Goal: Task Accomplishment & Management: Manage account settings

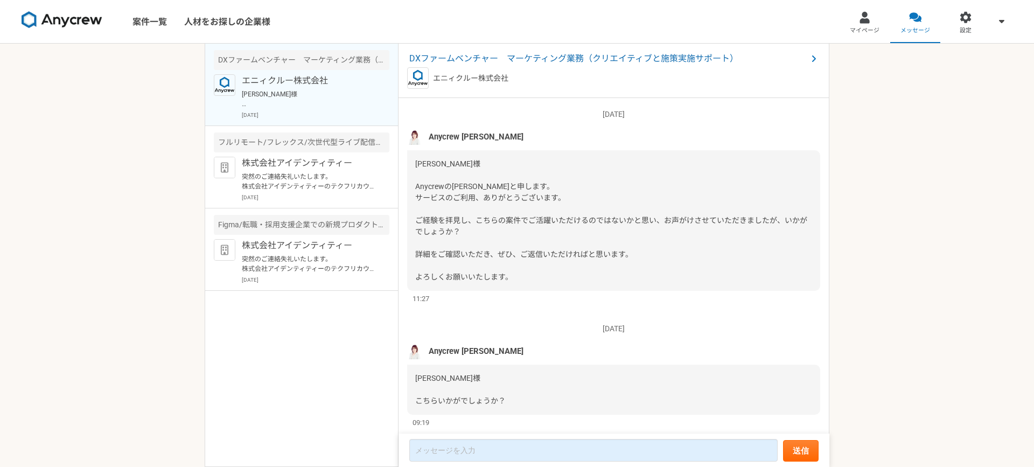
click at [352, 104] on p "[PERSON_NAME]様 お世話になっております。 いただいた内容を踏まえて補足し、政策ラボ社の[PERSON_NAME]代表にご提案したところ、ぜひお会…" at bounding box center [308, 98] width 133 height 19
click at [452, 64] on span "DXファームベンチャー　マーケティング業務（クリエイティブと施策実施サポート）" at bounding box center [608, 58] width 398 height 13
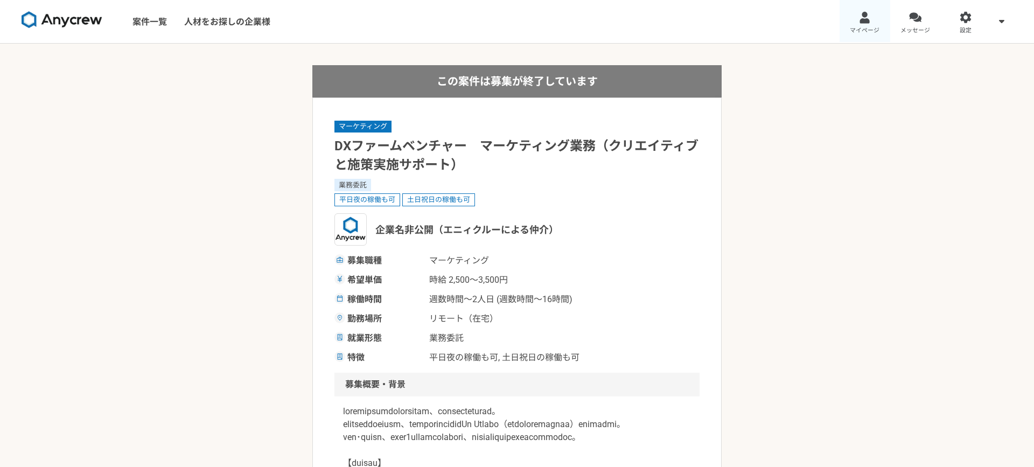
click at [791, 20] on div at bounding box center [864, 17] width 12 height 12
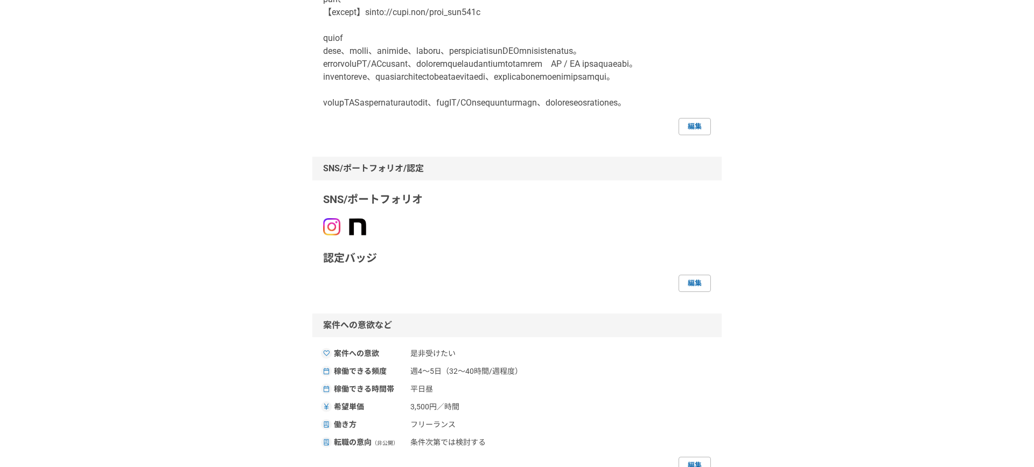
scroll to position [375, 0]
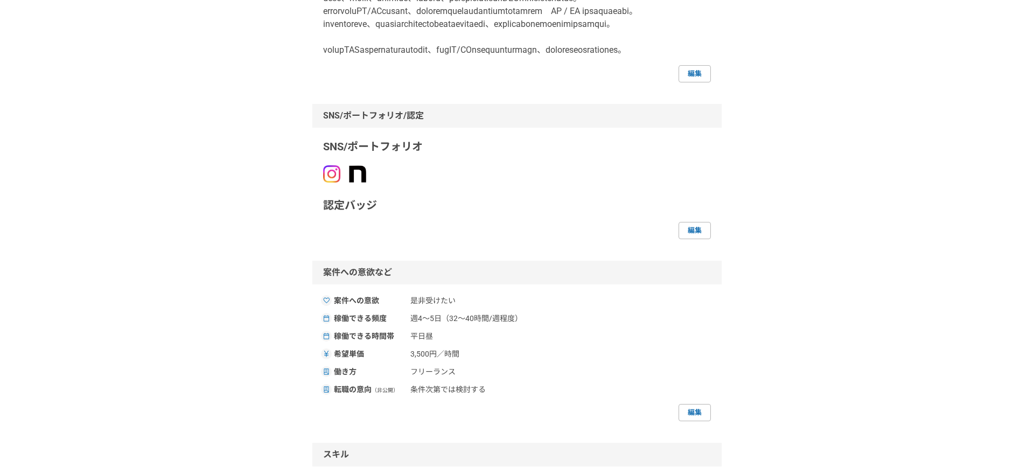
click at [380, 155] on p "SNS/ポートフォリオ" at bounding box center [517, 146] width 388 height 16
click at [703, 239] on link "編集" at bounding box center [694, 230] width 32 height 17
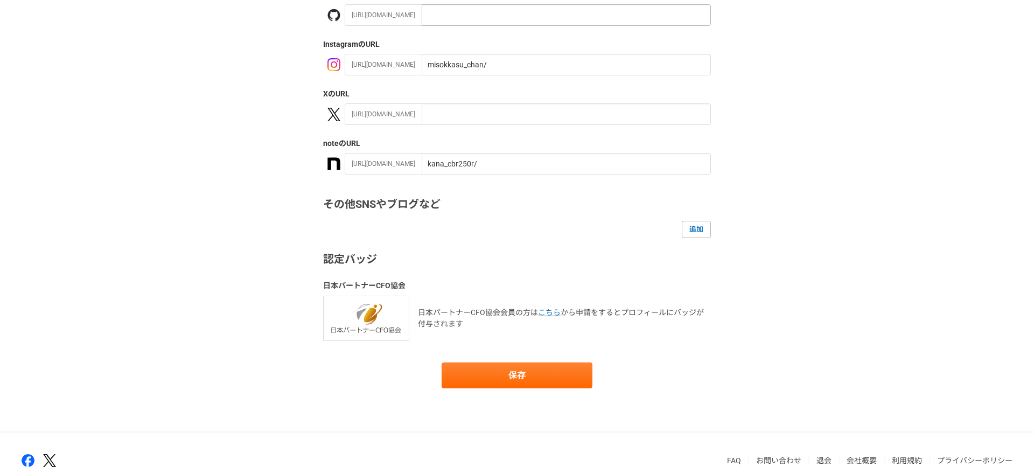
scroll to position [179, 0]
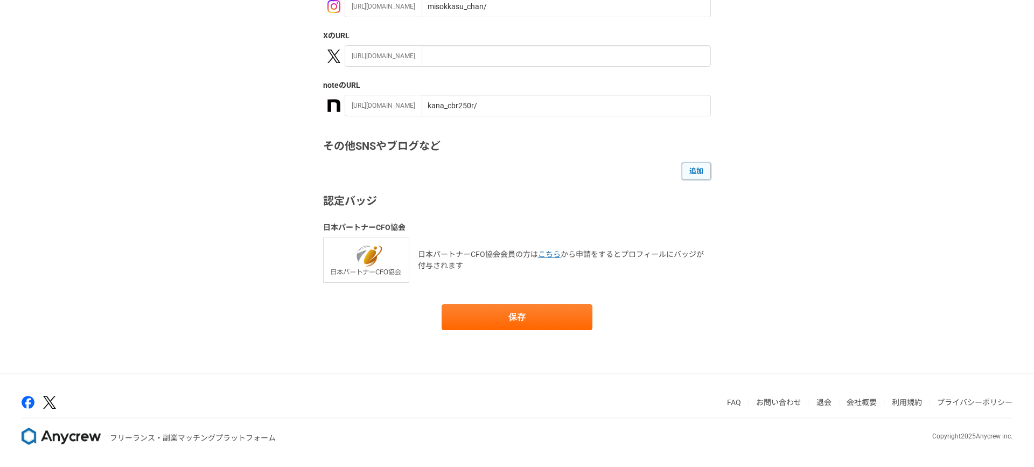
click at [696, 174] on link "追加" at bounding box center [696, 171] width 29 height 17
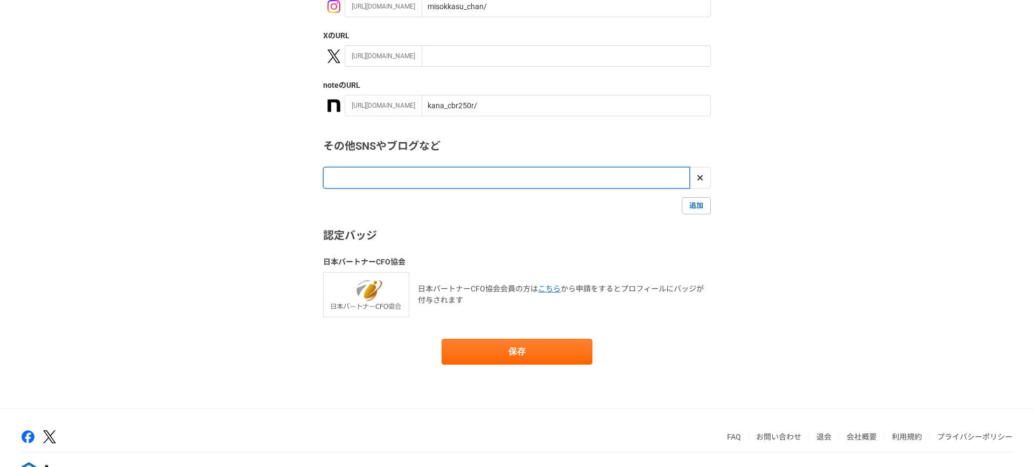
paste input "[URL][DOMAIN_NAME]"
type input "[URL][DOMAIN_NAME]"
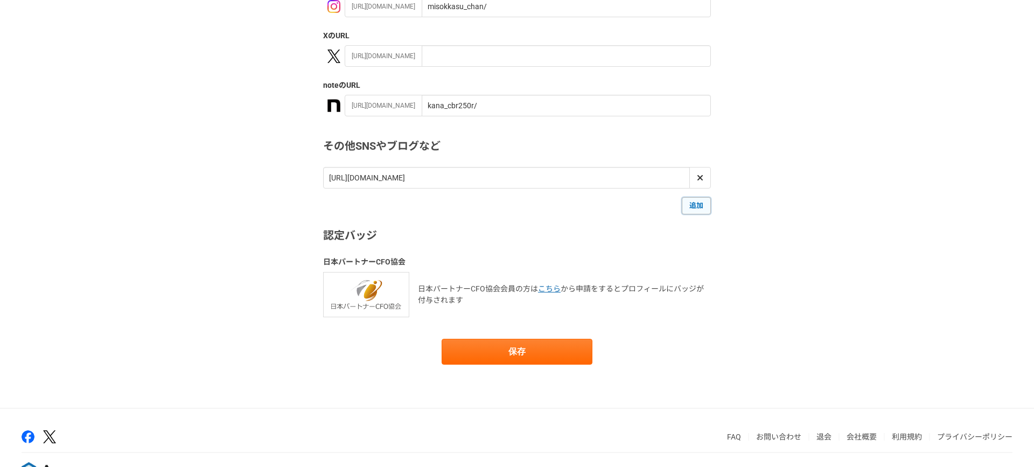
click at [695, 212] on link "追加" at bounding box center [696, 205] width 29 height 17
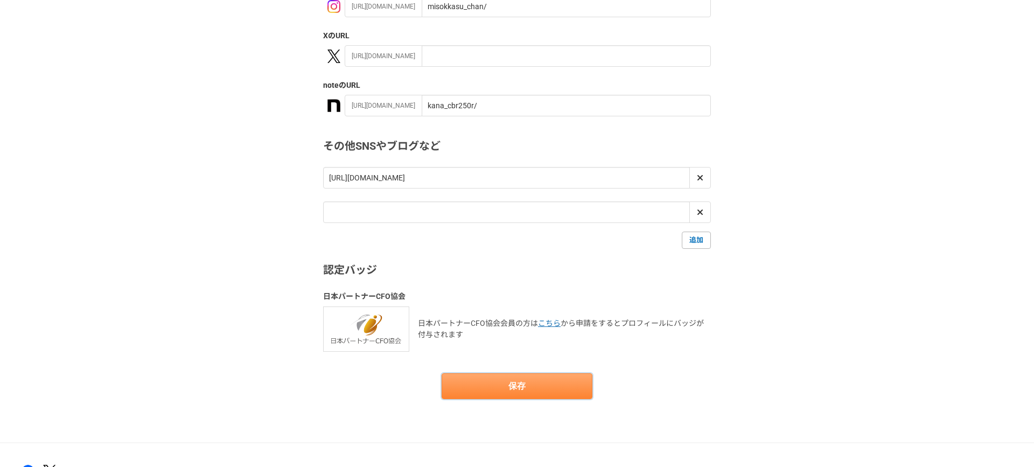
click at [511, 398] on button "保存" at bounding box center [516, 386] width 151 height 26
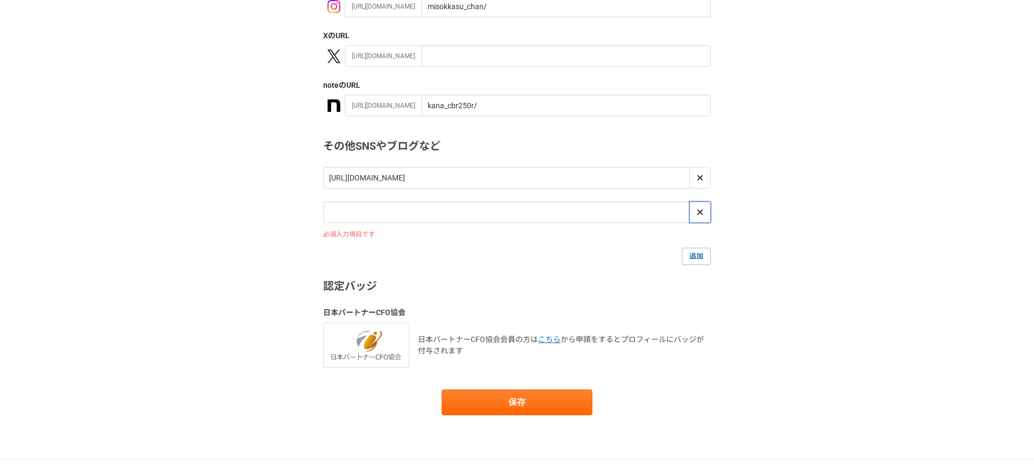
click at [700, 210] on icon at bounding box center [699, 211] width 5 height 5
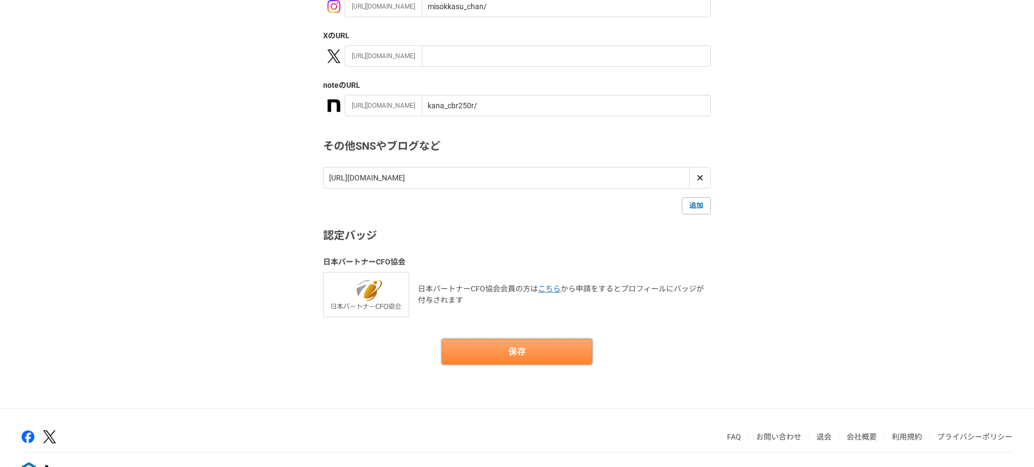
click at [532, 348] on button "保存" at bounding box center [516, 352] width 151 height 26
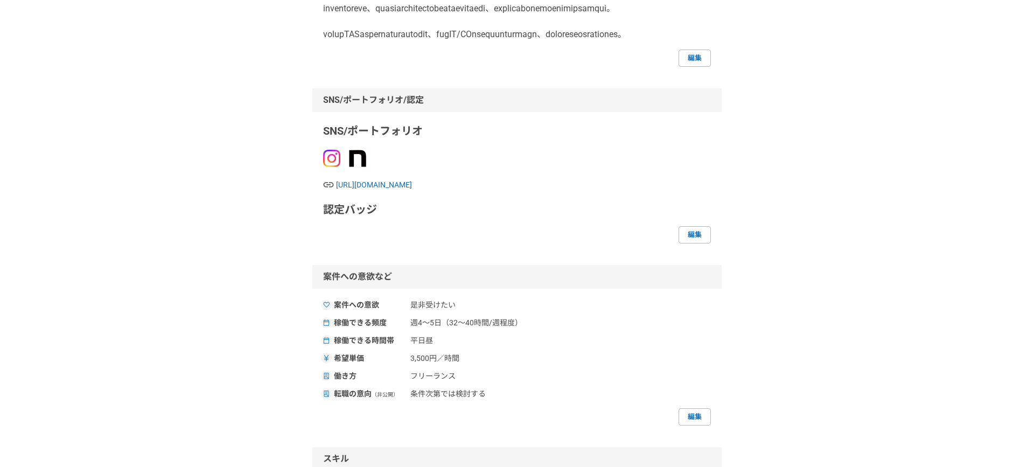
scroll to position [426, 0]
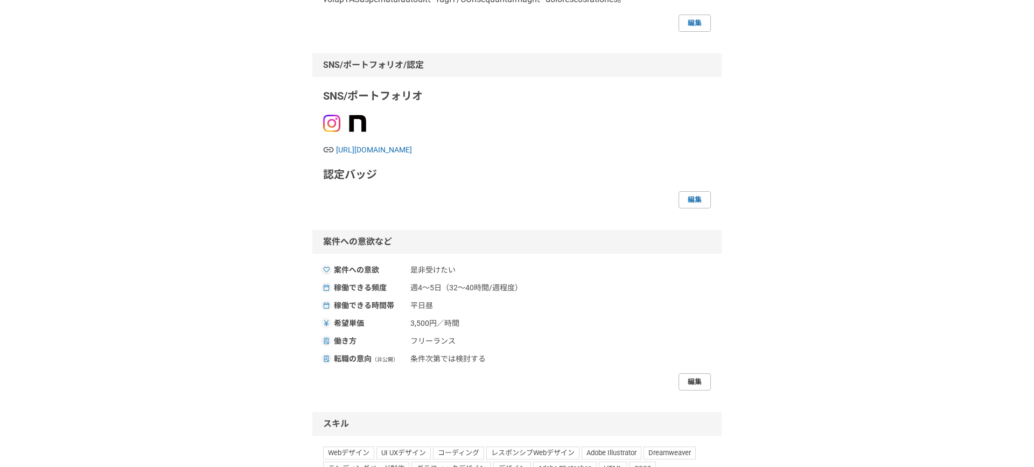
click at [697, 390] on link "編集" at bounding box center [694, 381] width 32 height 17
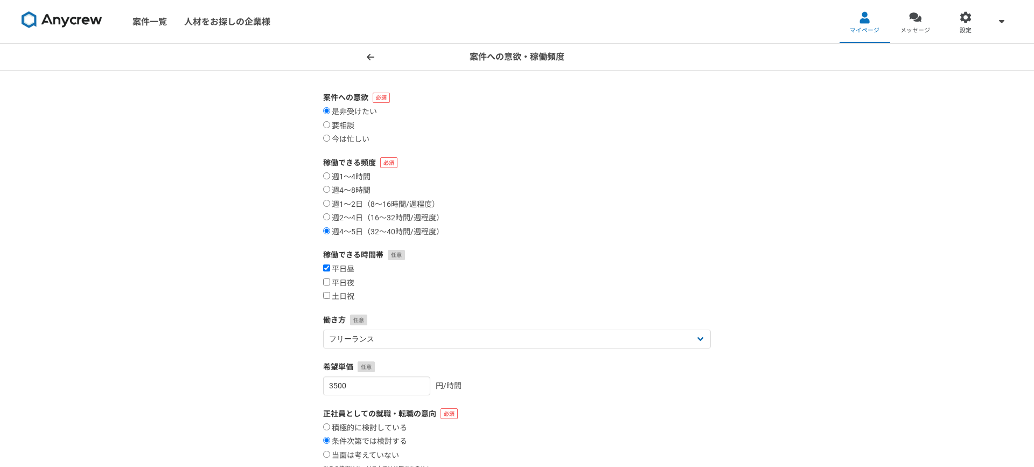
click at [327, 173] on input "週1〜4時間" at bounding box center [326, 175] width 7 height 7
radio input "true"
click at [326, 191] on input "週4〜8時間" at bounding box center [326, 189] width 7 height 7
radio input "true"
click at [326, 266] on input "平日昼" at bounding box center [326, 267] width 7 height 7
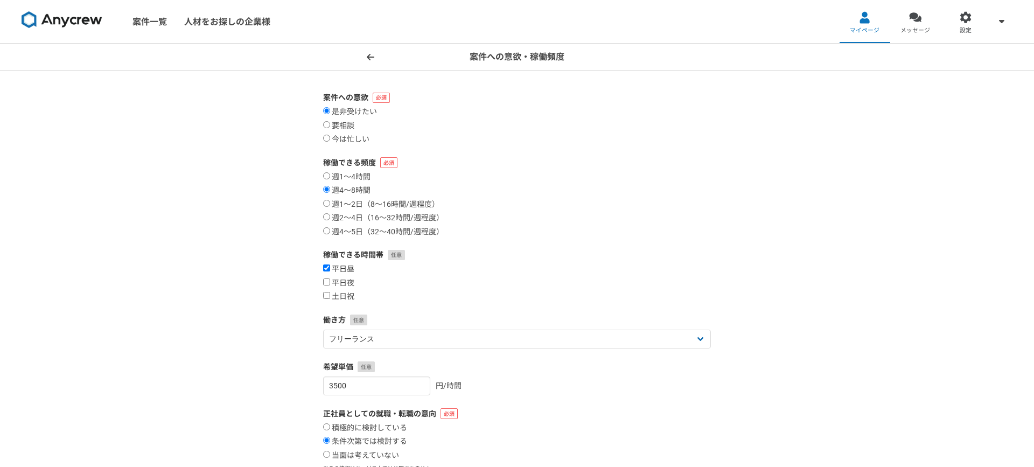
checkbox input "false"
click at [327, 282] on input "平日夜" at bounding box center [326, 281] width 7 height 7
checkbox input "true"
click at [326, 297] on input "土日祝" at bounding box center [326, 295] width 7 height 7
checkbox input "true"
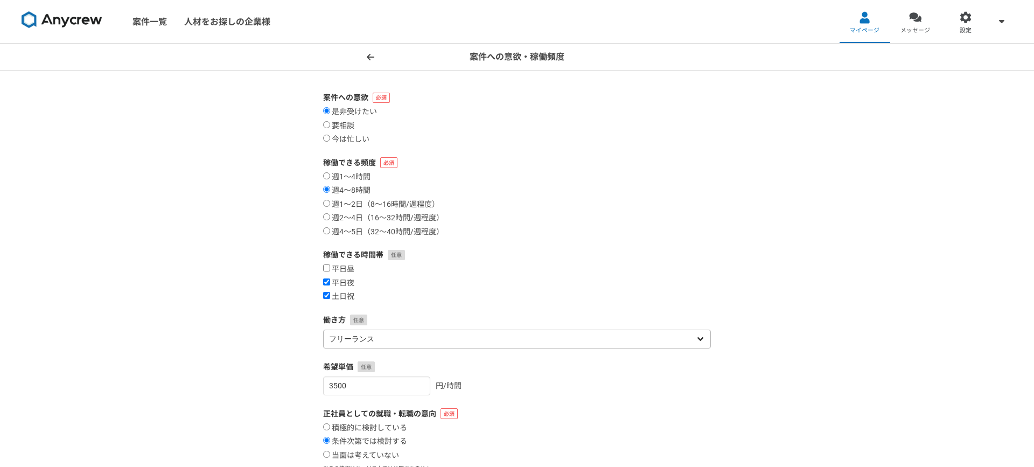
scroll to position [66, 0]
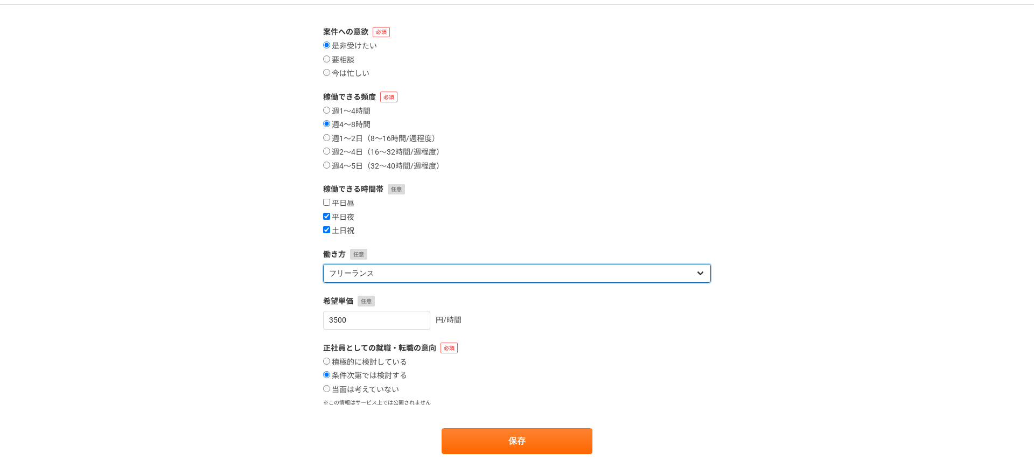
click at [409, 267] on select "フリーランス 副業 その他" at bounding box center [517, 273] width 388 height 19
click at [382, 276] on select "フリーランス 副業 その他" at bounding box center [517, 273] width 388 height 19
click at [352, 276] on select "フリーランス 副業 その他" at bounding box center [517, 273] width 388 height 19
select select "sidejob"
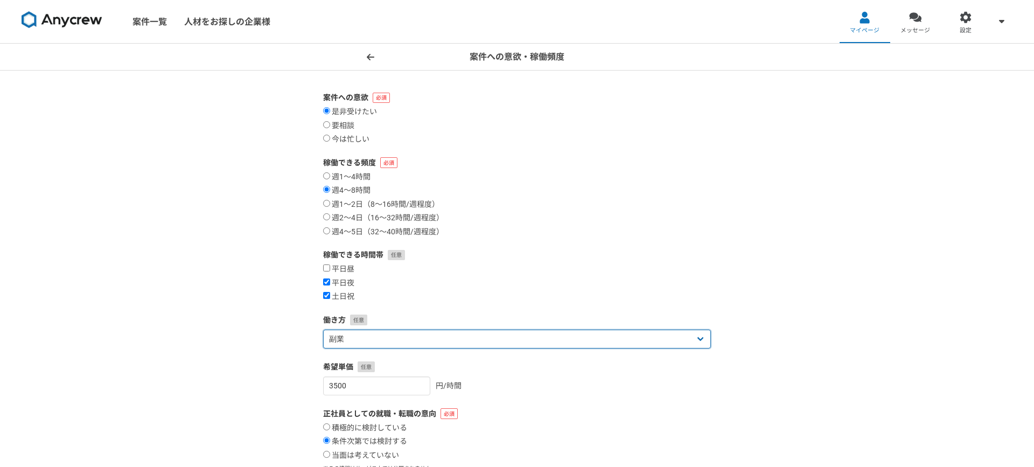
scroll to position [189, 0]
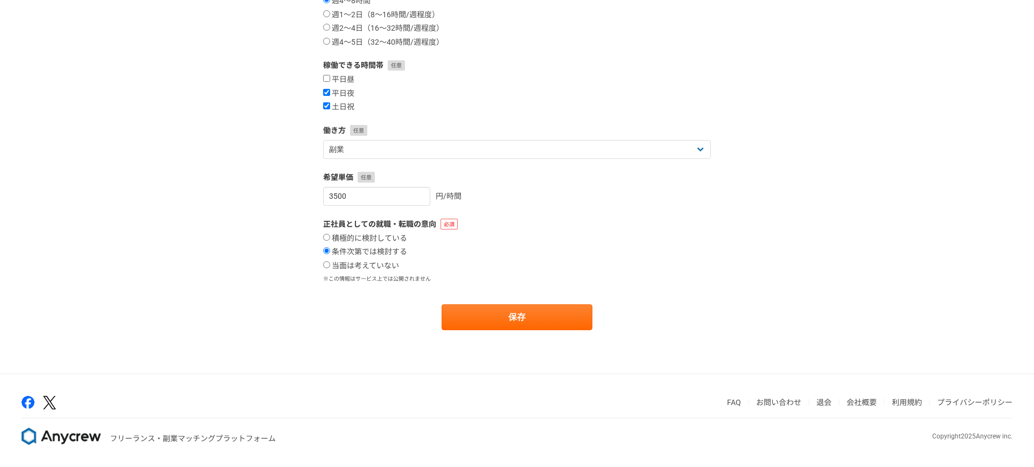
click at [498, 330] on main "案件への意欲 是非受けたい 要相談 今は忙しい 稼働できる頻度 週1〜4時間 週4〜8時間 週1〜2日（8〜16時間/週程度） 週2〜4日（16〜32時間/週…" at bounding box center [516, 127] width 409 height 492
click at [495, 324] on button "保存" at bounding box center [516, 317] width 151 height 26
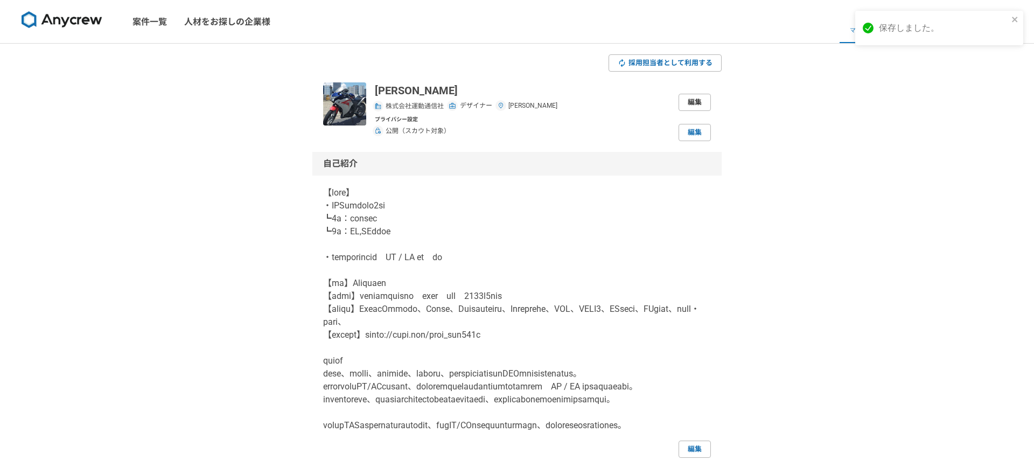
click at [690, 101] on link "編集" at bounding box center [694, 102] width 32 height 17
select select "13"
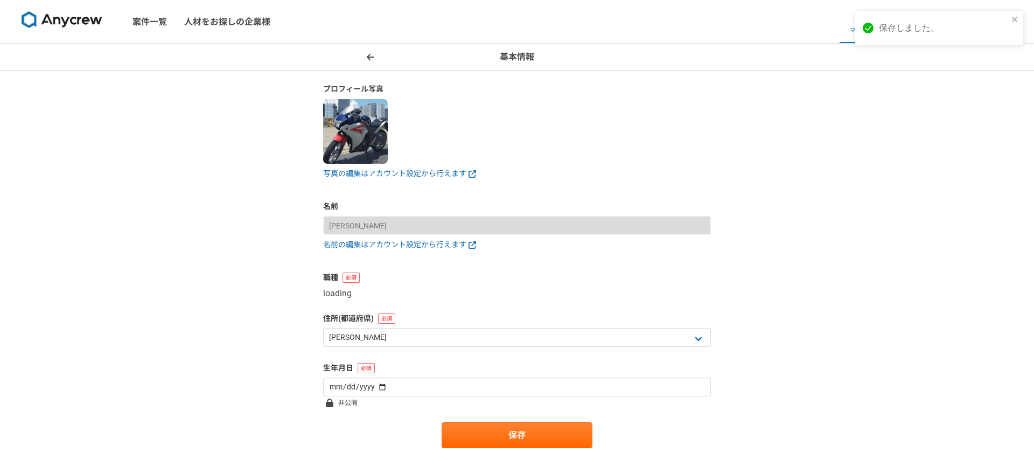
select select "2"
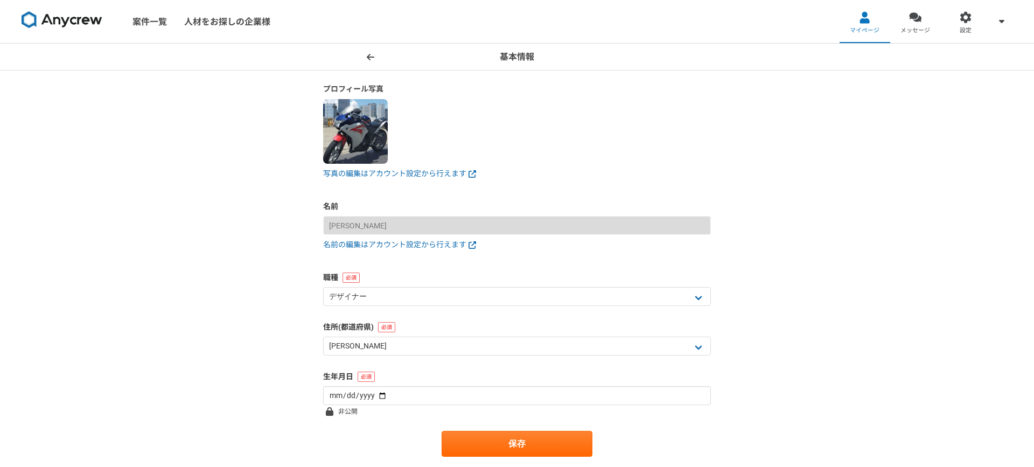
scroll to position [127, 0]
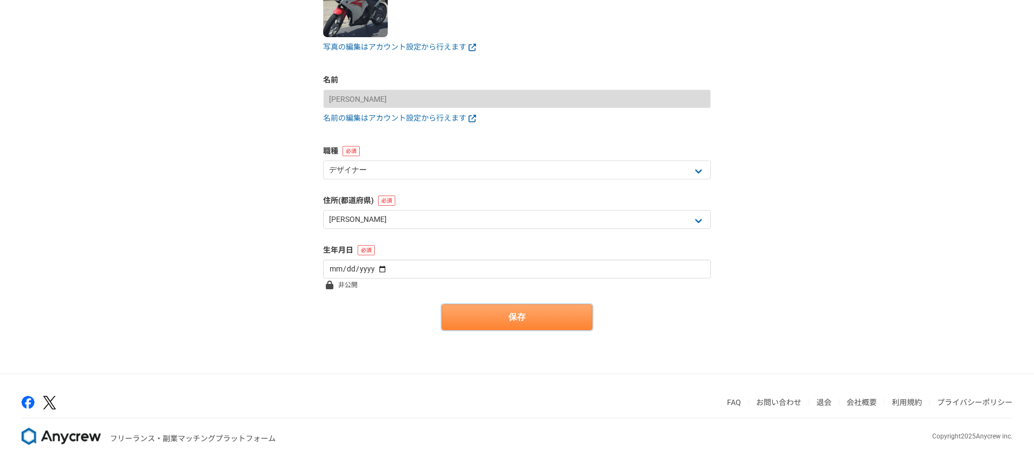
click at [479, 325] on button "保存" at bounding box center [516, 317] width 151 height 26
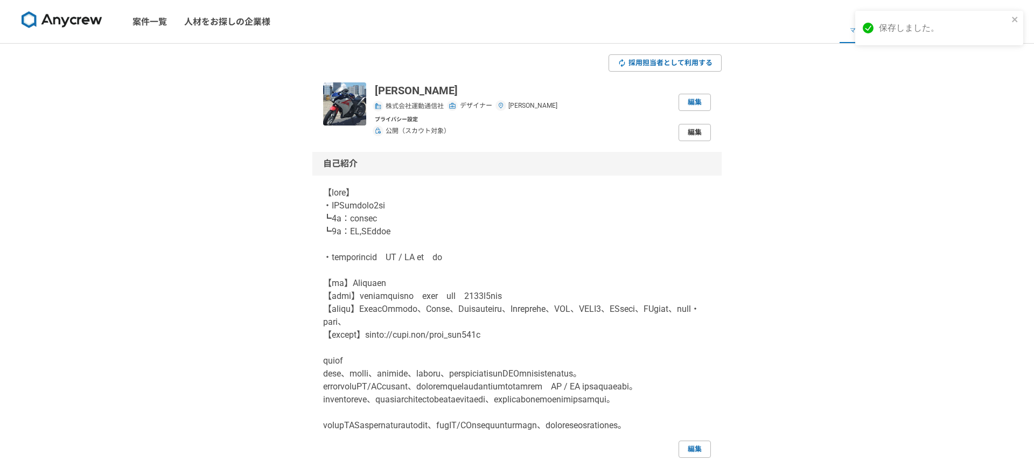
click at [693, 134] on link "編集" at bounding box center [694, 132] width 32 height 17
click at [689, 104] on link "編集" at bounding box center [694, 102] width 32 height 17
select select "13"
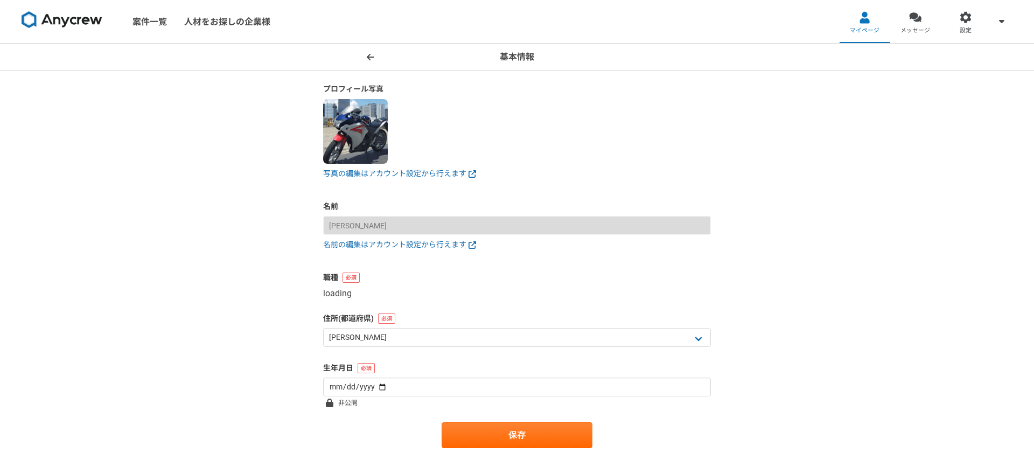
select select "2"
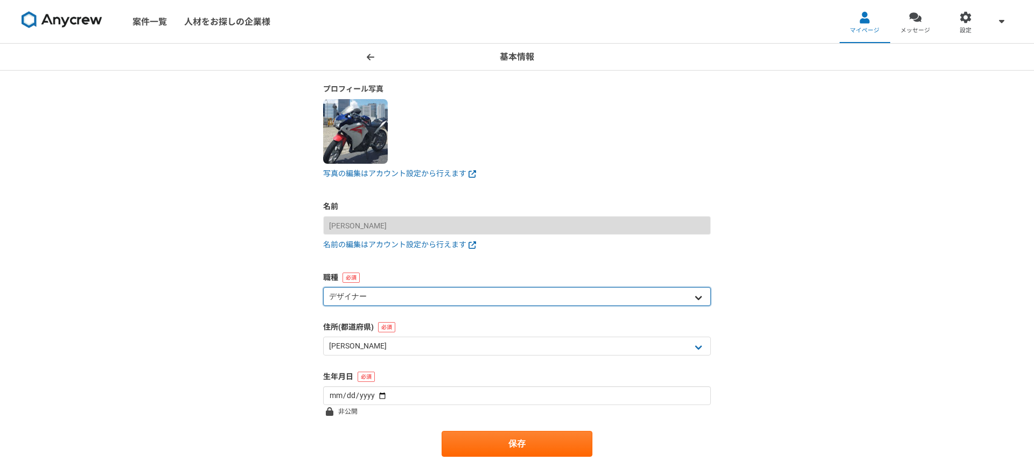
click at [366, 290] on select "エンジニア デザイナー ライター 営業 マーケティング 企画・事業開発 バックオフィス その他" at bounding box center [517, 296] width 388 height 19
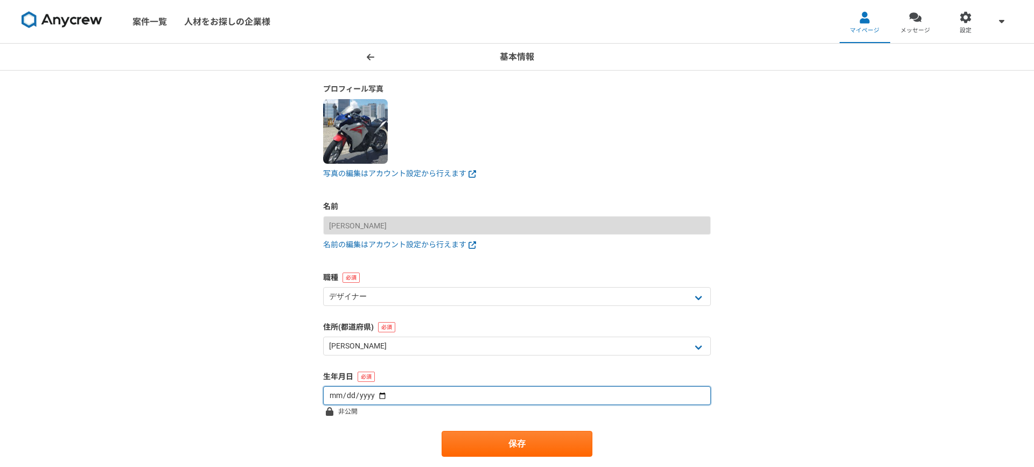
click at [349, 397] on input "[DATE]" at bounding box center [517, 395] width 388 height 19
click at [391, 396] on input "[DATE]" at bounding box center [517, 395] width 388 height 19
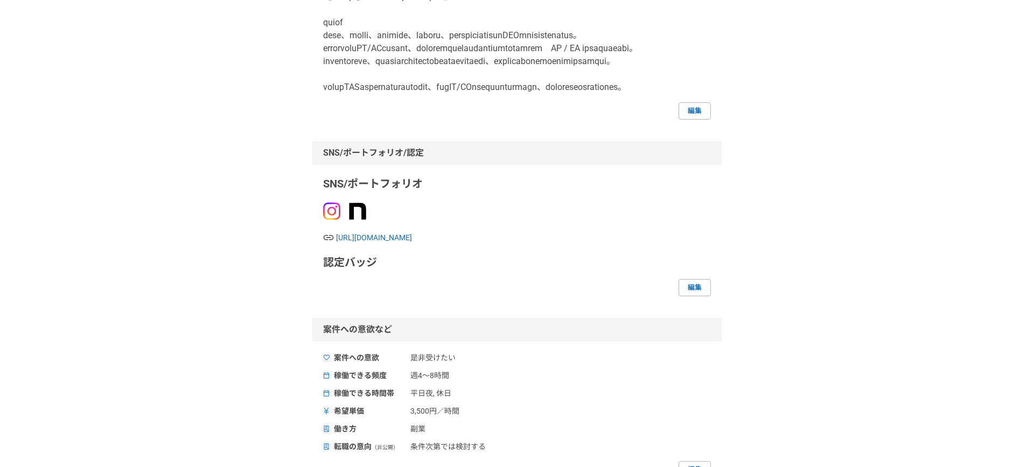
scroll to position [381, 0]
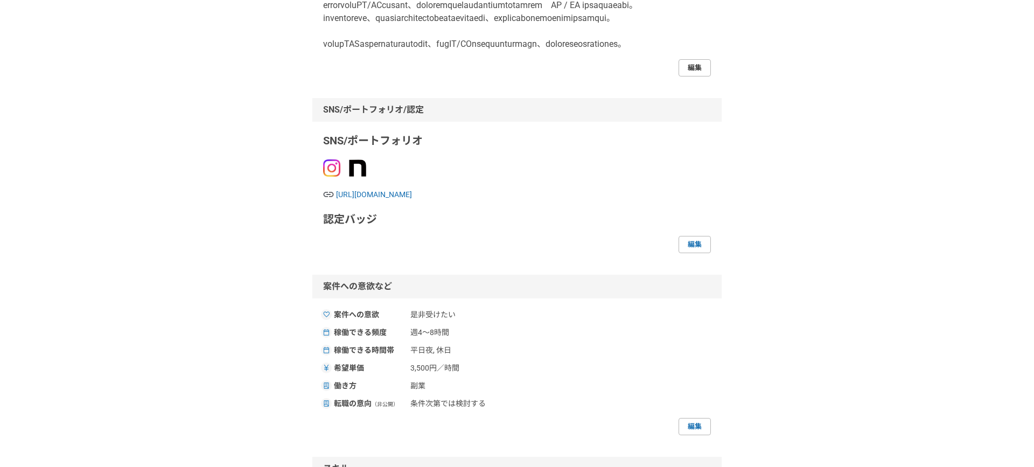
click at [699, 76] on link "編集" at bounding box center [694, 67] width 32 height 17
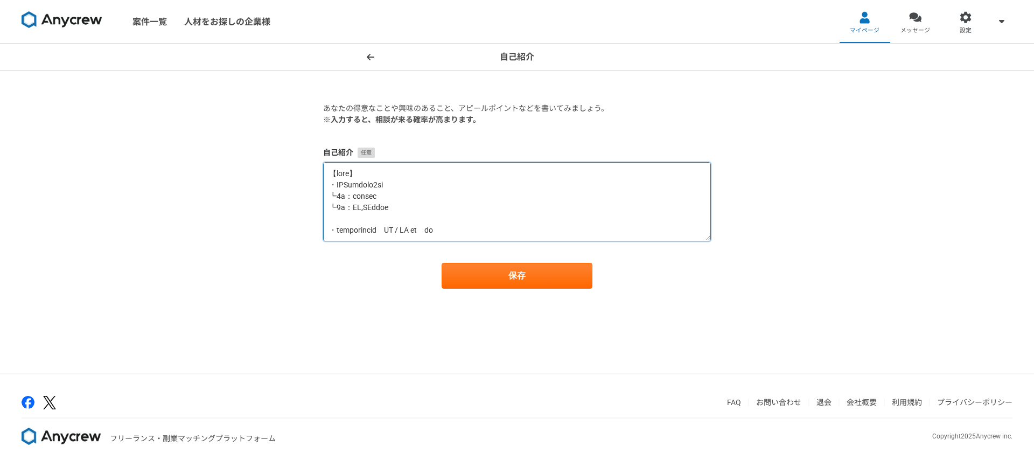
drag, startPoint x: 369, startPoint y: 173, endPoint x: 327, endPoint y: 173, distance: 42.0
click at [327, 173] on textarea at bounding box center [517, 201] width 388 height 79
paste textarea "[URL][DOMAIN_NAME]"
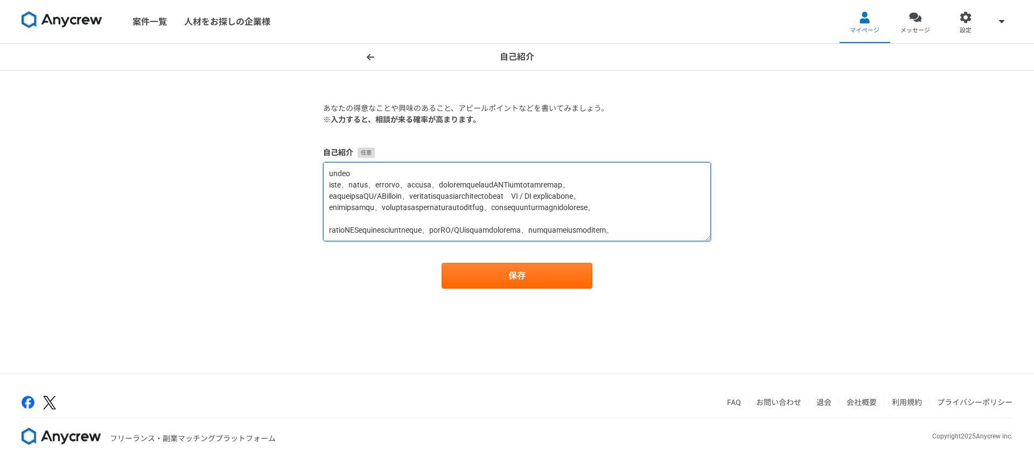
scroll to position [237, 0]
click at [369, 227] on textarea at bounding box center [517, 201] width 388 height 79
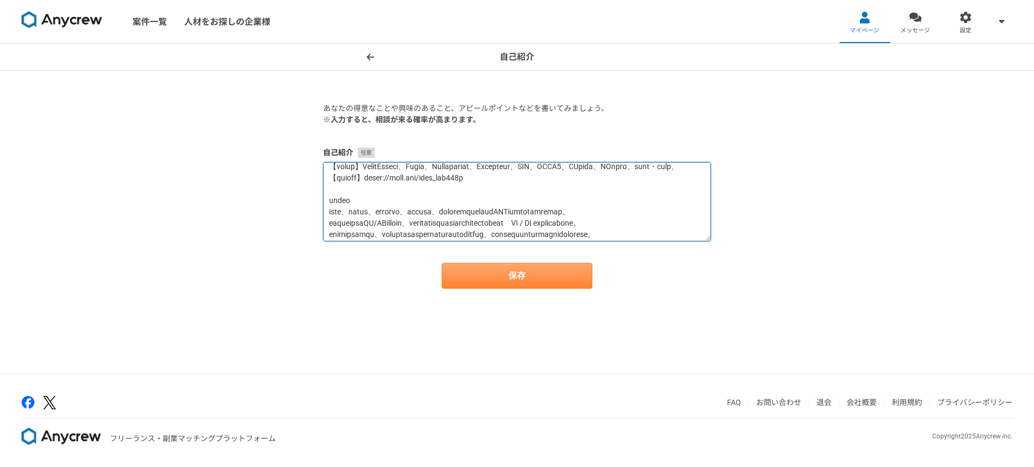
type textarea "【loremip】 dolor://s.am/cO5ad 【elit】 ・SEDdoeius7te ┗2i：utlabo ┗2e：DO,MAgnaa ・eni…"
click at [479, 269] on button "保存" at bounding box center [516, 276] width 151 height 26
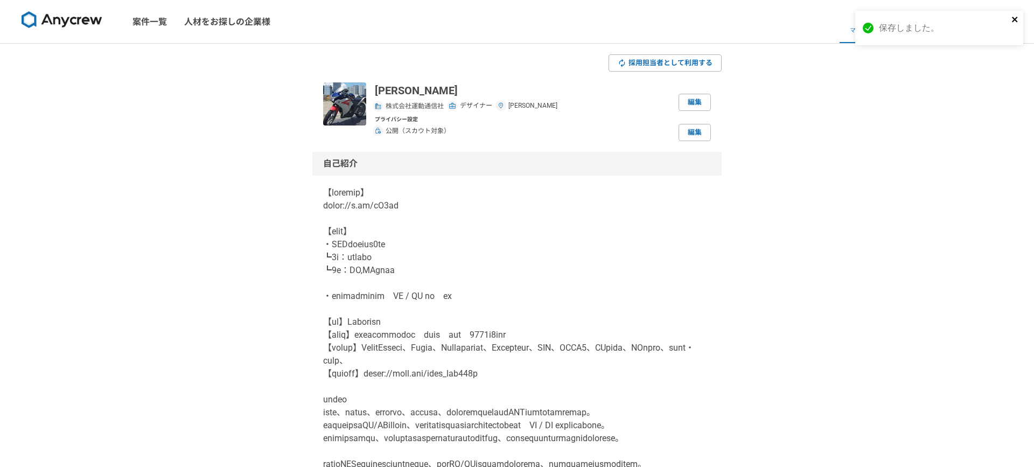
click at [791, 18] on icon "close" at bounding box center [1014, 19] width 5 height 5
click at [791, 18] on div at bounding box center [915, 17] width 12 height 12
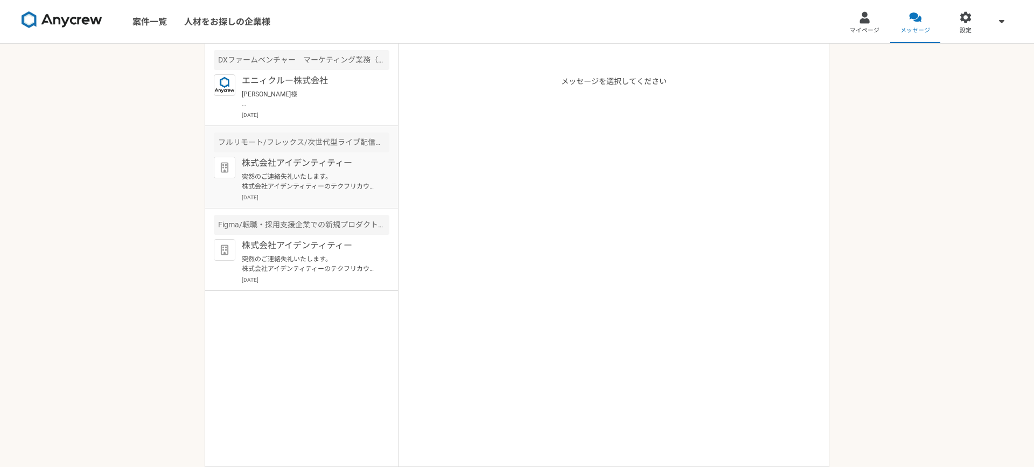
click at [322, 166] on p "株式会社アイデンティティー" at bounding box center [308, 163] width 133 height 13
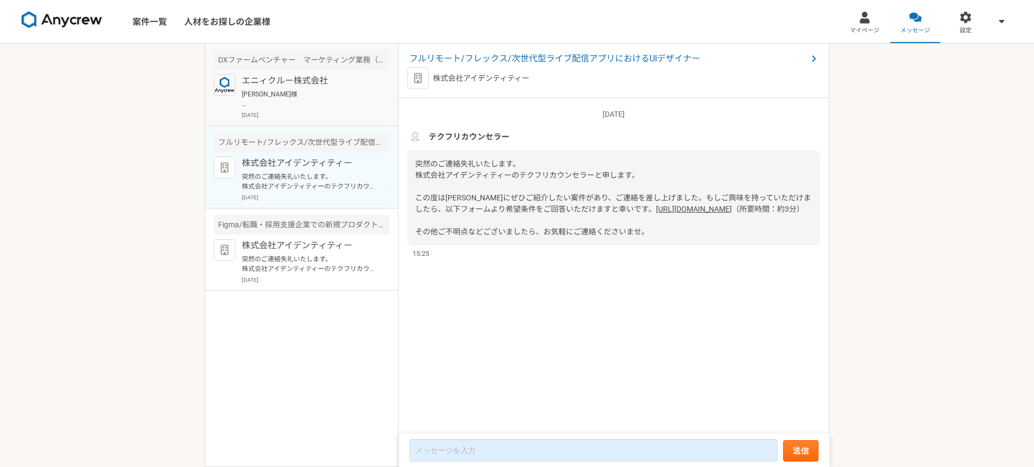
click at [332, 86] on p "エニィクルー株式会社" at bounding box center [308, 80] width 133 height 13
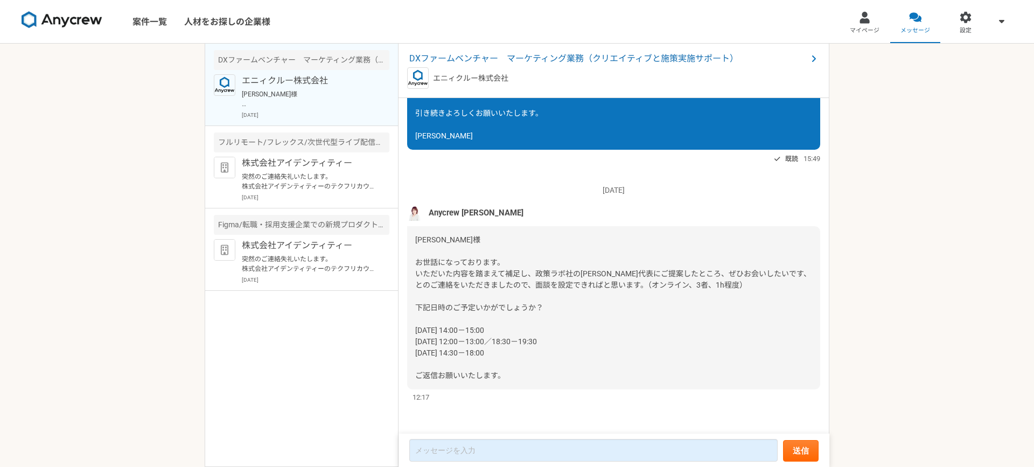
scroll to position [1550, 0]
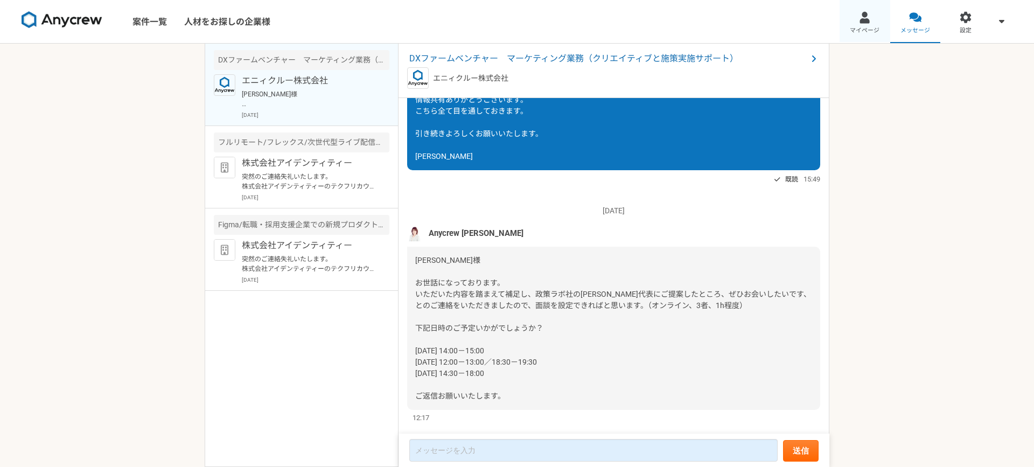
click at [791, 21] on div at bounding box center [864, 17] width 12 height 12
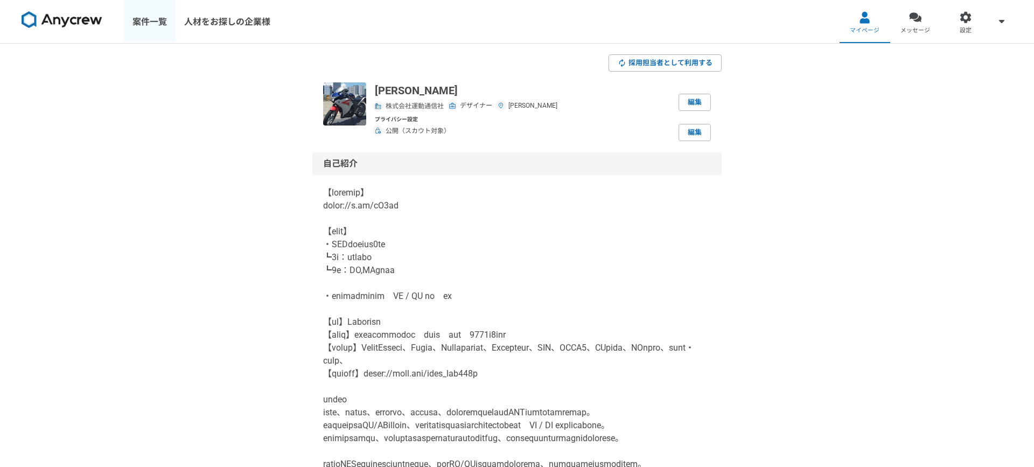
click at [150, 23] on link "案件一覧" at bounding box center [150, 21] width 52 height 43
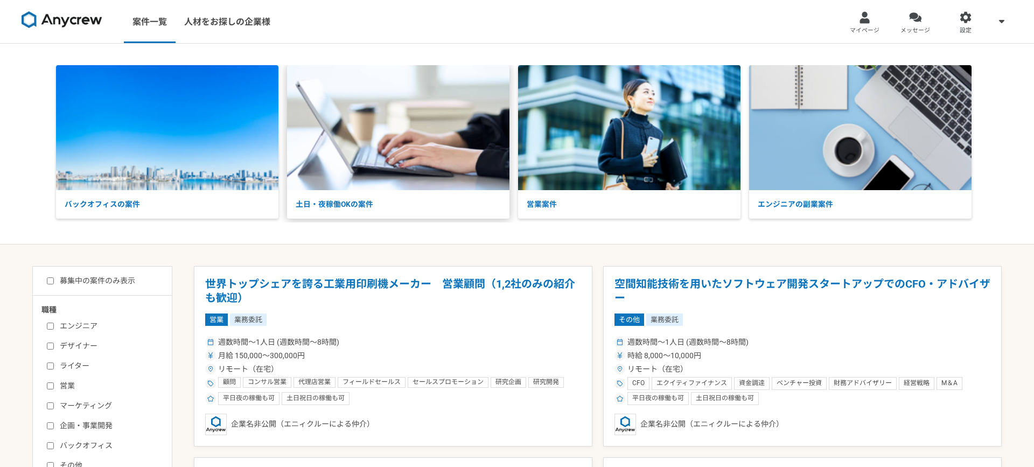
click at [334, 159] on img at bounding box center [398, 127] width 222 height 125
click at [791, 88] on img at bounding box center [860, 127] width 222 height 125
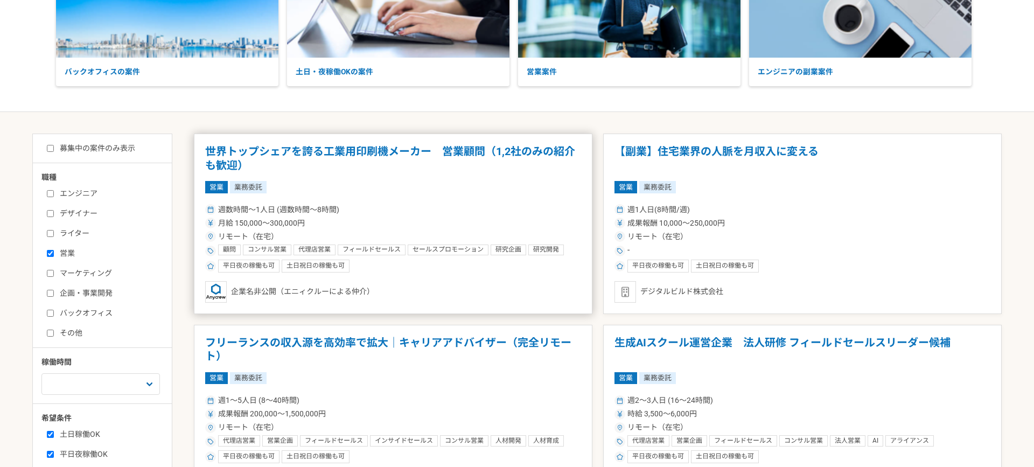
scroll to position [165, 0]
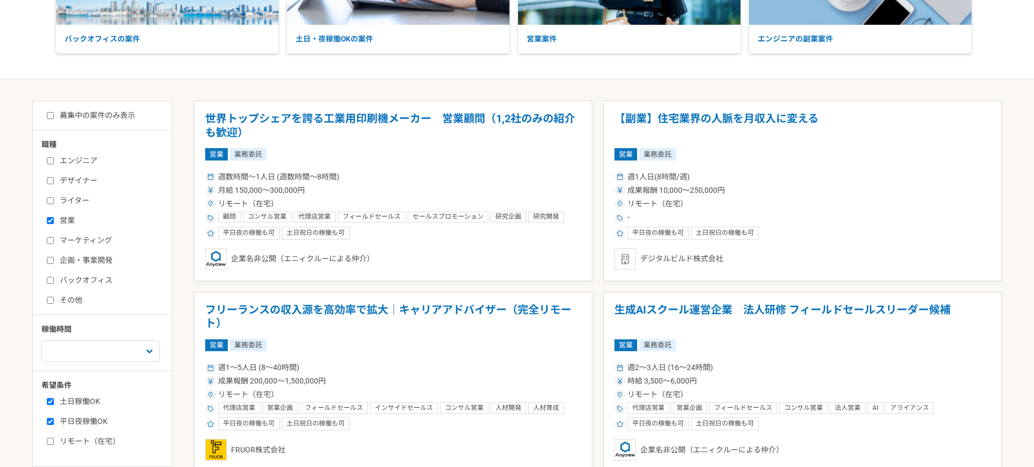
click at [50, 116] on input "募集中の案件のみ表示" at bounding box center [50, 115] width 7 height 7
checkbox input "true"
click at [54, 180] on label "デザイナー" at bounding box center [109, 180] width 124 height 11
click at [54, 180] on input "デザイナー" at bounding box center [50, 180] width 7 height 7
checkbox input "true"
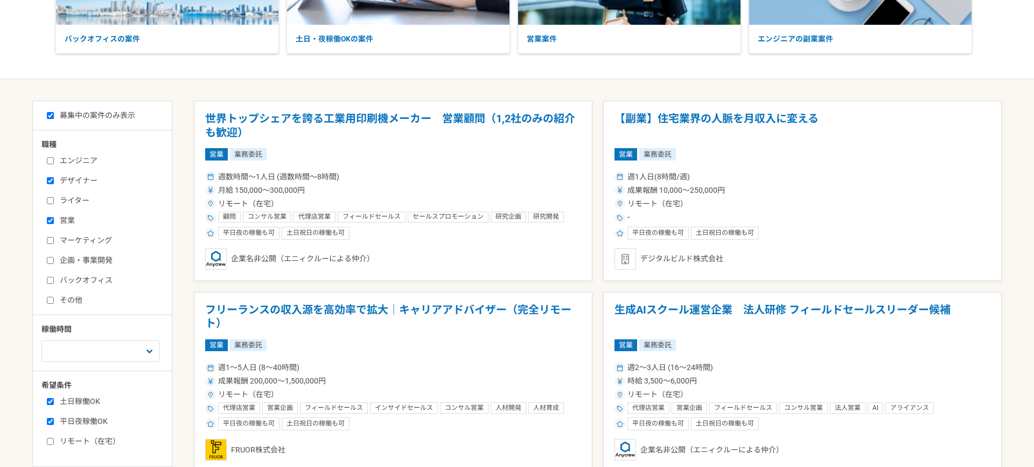
click at [52, 222] on input "営業" at bounding box center [50, 220] width 7 height 7
checkbox input "false"
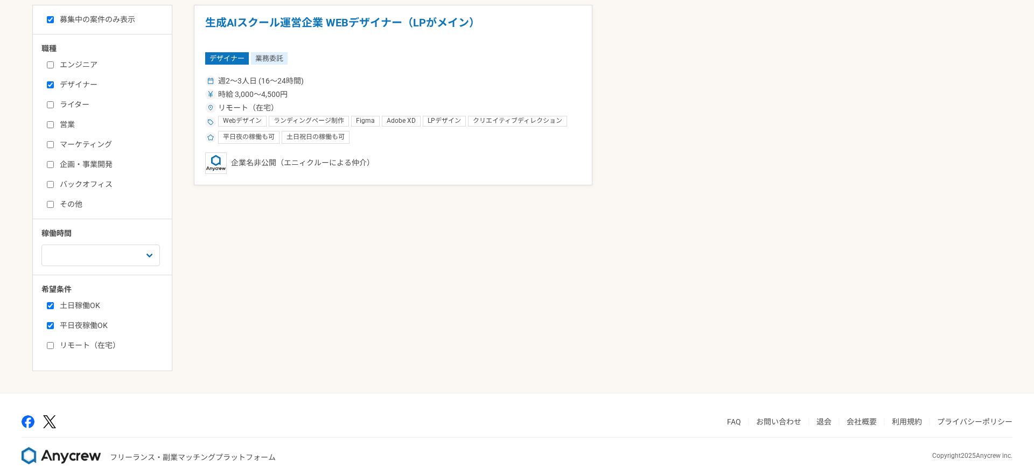
scroll to position [280, 0]
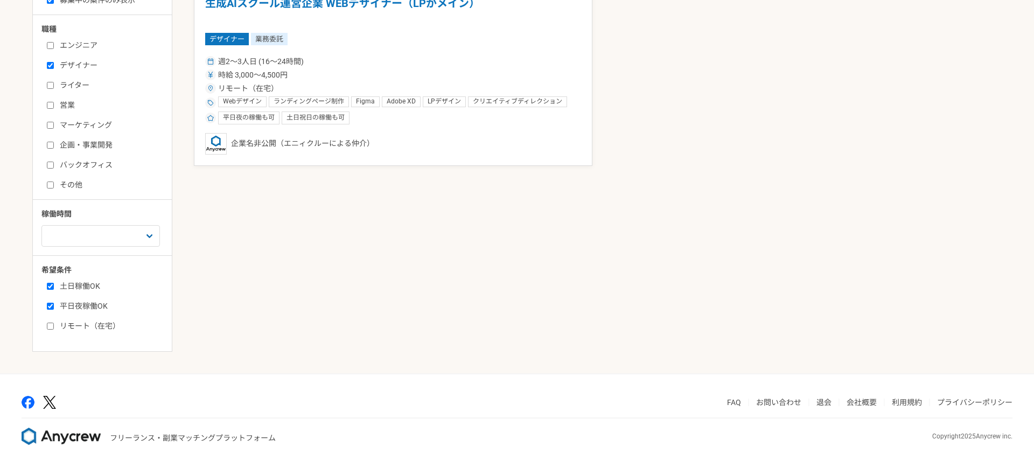
click at [54, 326] on label "リモート（在宅）" at bounding box center [109, 325] width 124 height 11
click at [54, 326] on input "リモート（在宅）" at bounding box center [50, 325] width 7 height 7
checkbox input "true"
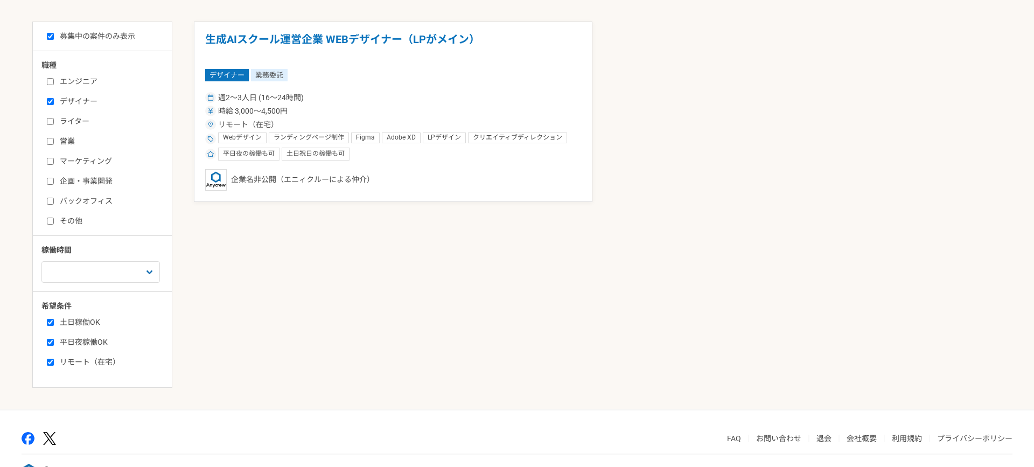
scroll to position [187, 0]
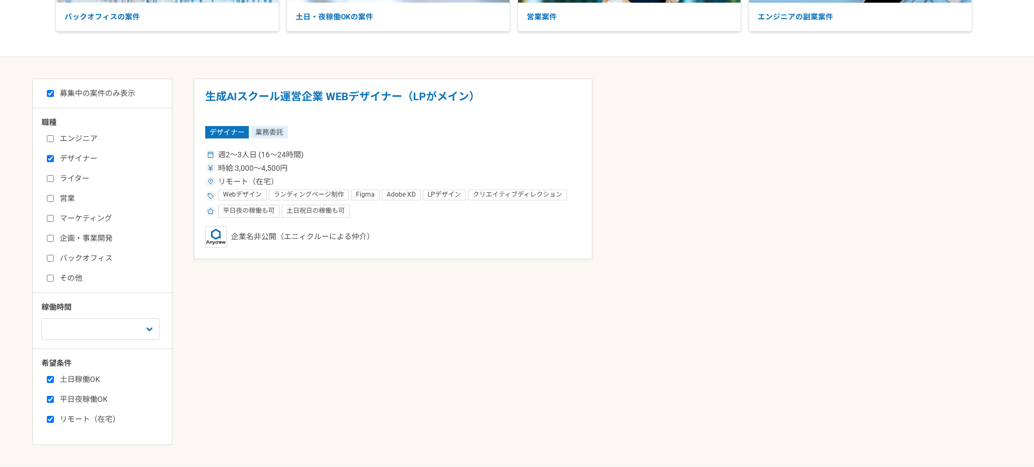
click at [49, 90] on input "募集中の案件のみ表示" at bounding box center [50, 93] width 7 height 7
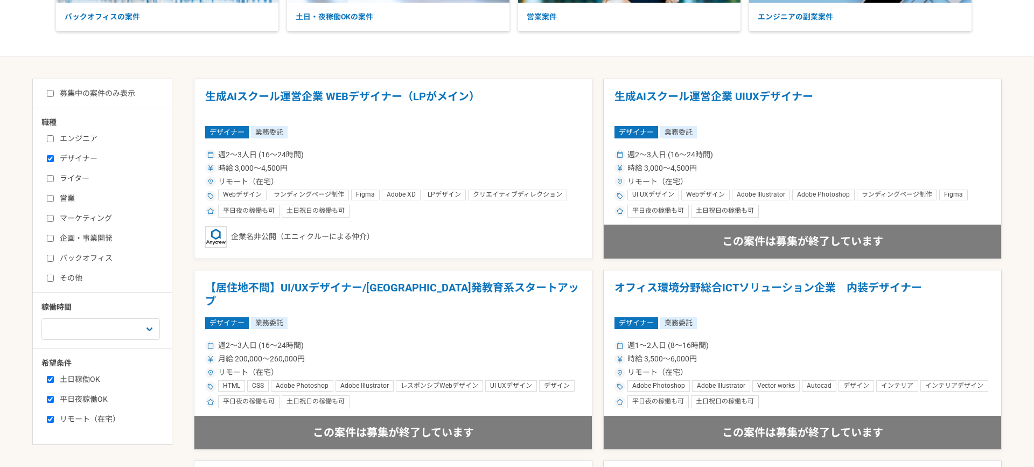
click at [50, 94] on input "募集中の案件のみ表示" at bounding box center [50, 93] width 7 height 7
checkbox input "true"
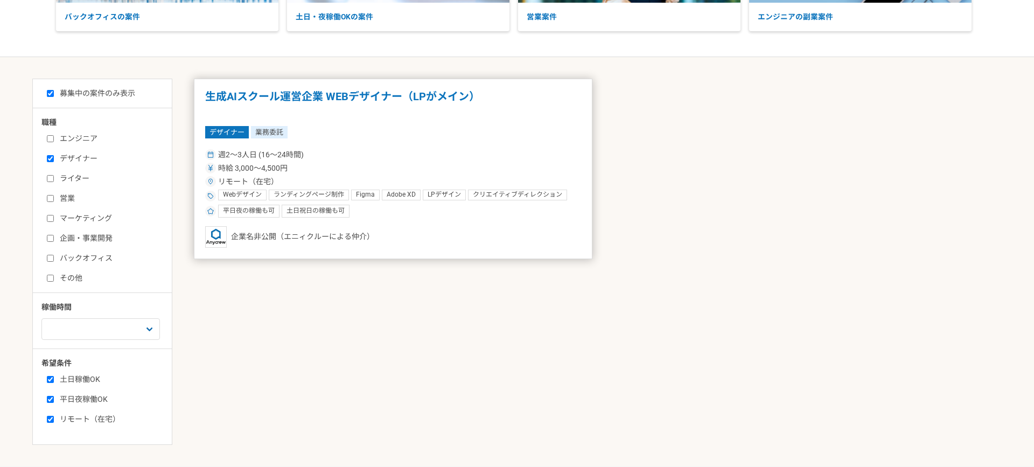
click at [338, 129] on div "デザイナー 業務委託" at bounding box center [393, 132] width 376 height 12
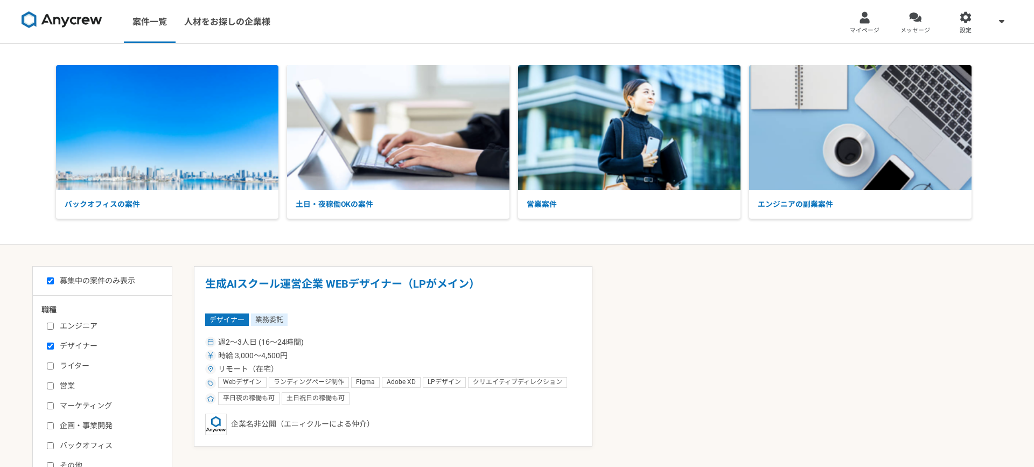
click at [53, 364] on input "ライター" at bounding box center [50, 365] width 7 height 7
checkbox input "false"
click at [905, 23] on link "メッセージ" at bounding box center [915, 21] width 51 height 43
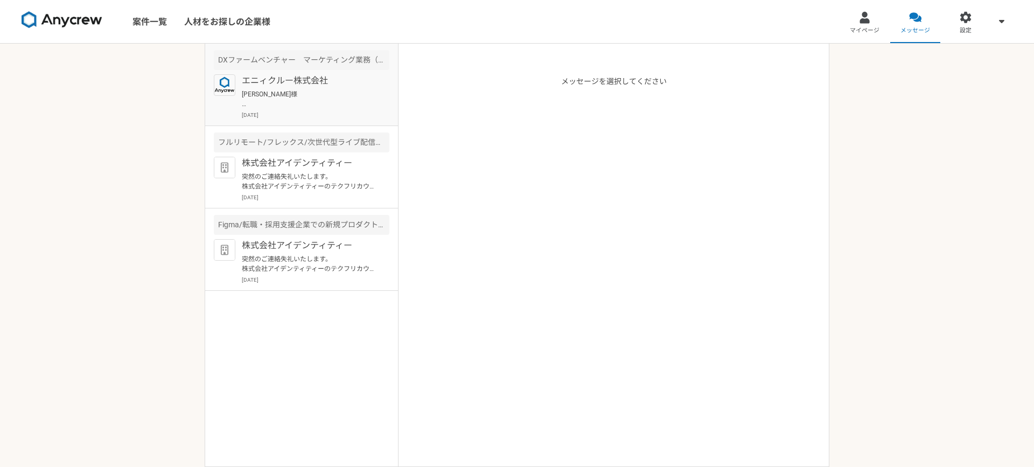
click at [301, 102] on p "[PERSON_NAME]様 お世話になっております。 いただいた内容を踏まえて補足し、政策ラボ社の[PERSON_NAME]代表にご提案したところ、ぜひお会…" at bounding box center [308, 98] width 133 height 19
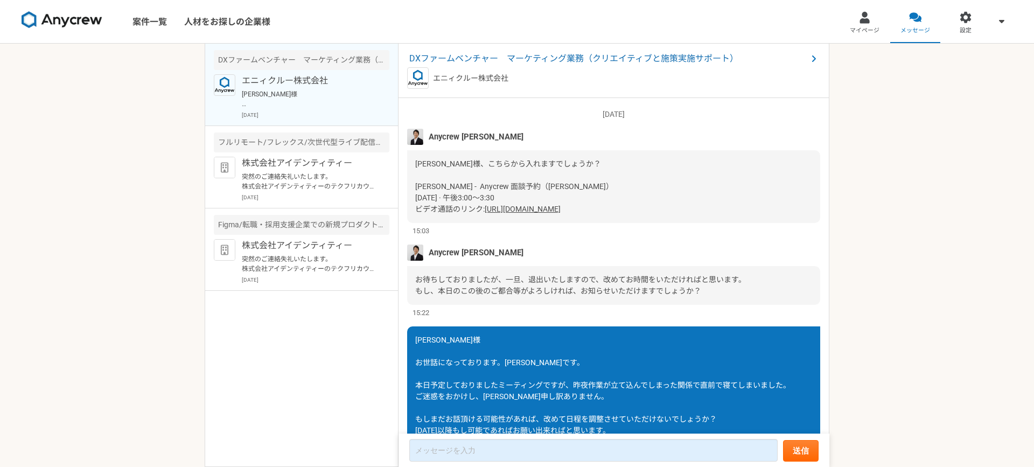
scroll to position [1683, 0]
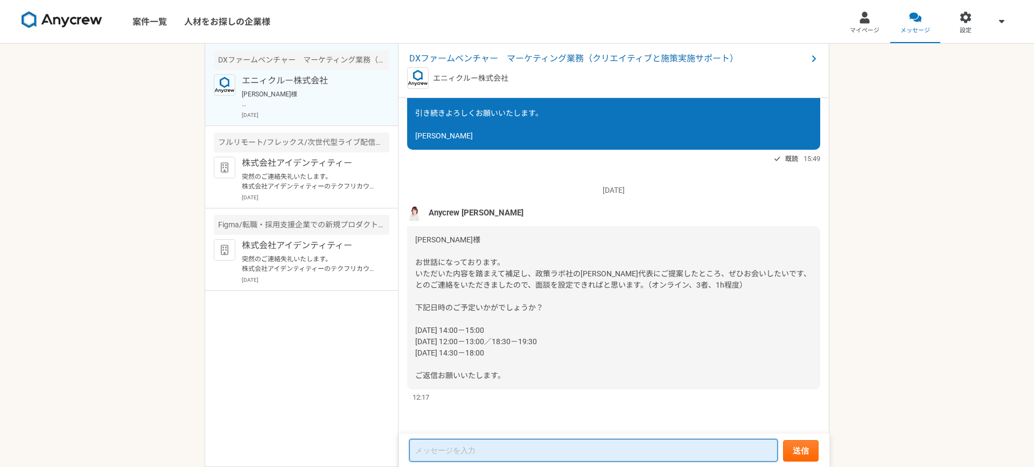
click at [433, 453] on textarea at bounding box center [593, 450] width 368 height 23
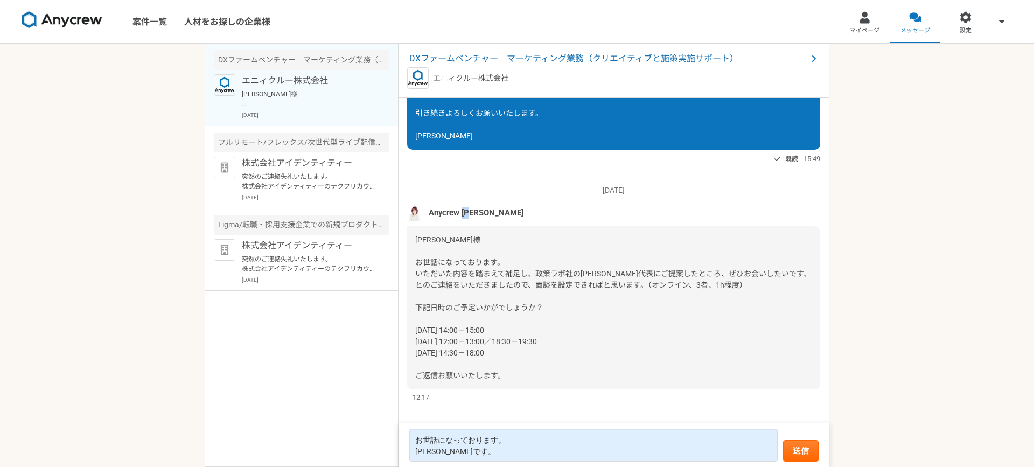
drag, startPoint x: 464, startPoint y: 212, endPoint x: 480, endPoint y: 212, distance: 16.7
click at [480, 212] on div "Anycrew [PERSON_NAME]" at bounding box center [613, 213] width 413 height 16
copy span "大竹"
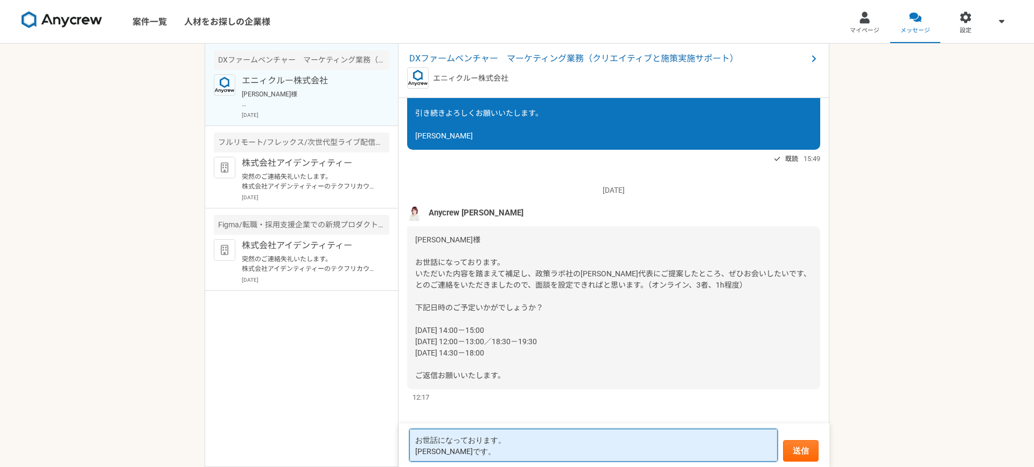
click at [420, 440] on textarea "お世話になっております。 堀内です。" at bounding box center [593, 445] width 368 height 33
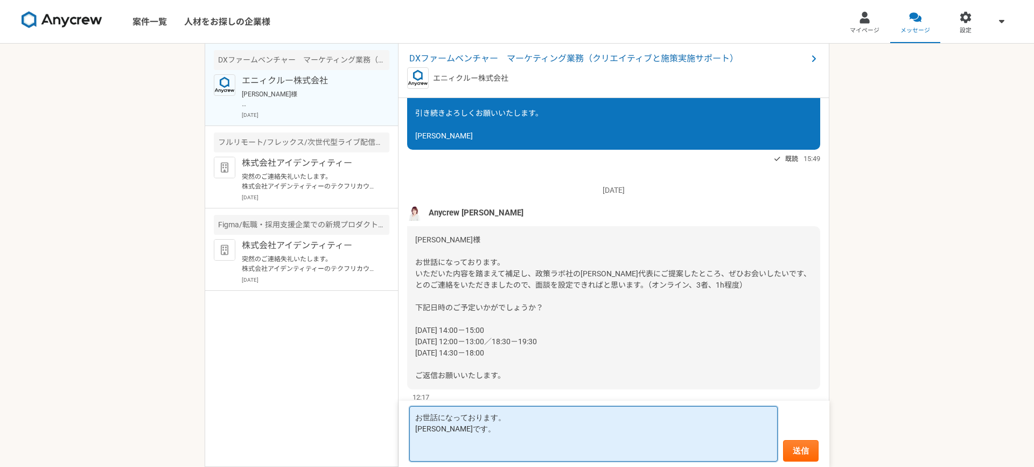
paste textarea "大竹"
click at [454, 453] on textarea "大竹様 お世話になっております。 堀内です。" at bounding box center [593, 433] width 368 height 55
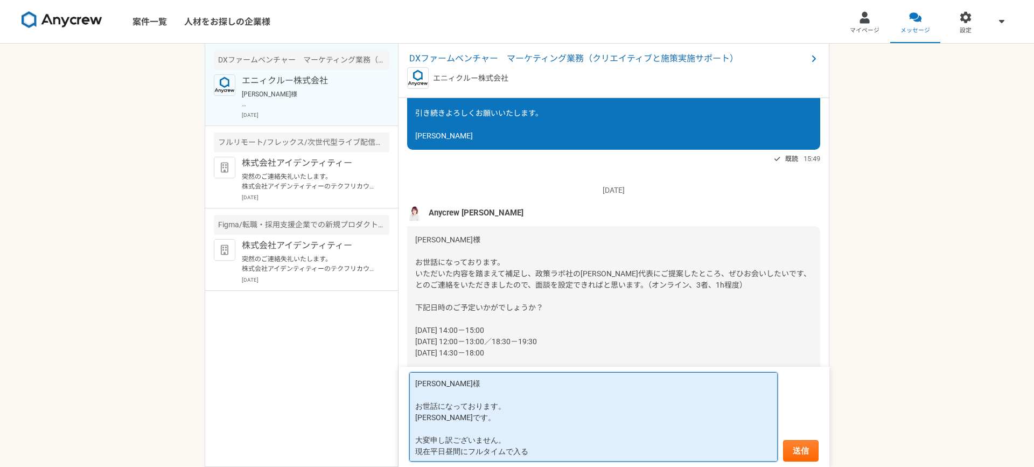
click at [475, 453] on textarea "大竹様 お世話になっております。 堀内です。 大変申し訳ございません。 現在平日昼間にフルタイムで入る" at bounding box center [593, 416] width 368 height 89
drag, startPoint x: 462, startPoint y: 452, endPoint x: 510, endPoint y: 452, distance: 47.9
click at [510, 452] on textarea "大竹様 お世話になっております。 堀内です。 大変申し訳ございません。 現在平日昼間にフルタイムで入る" at bounding box center [593, 416] width 368 height 89
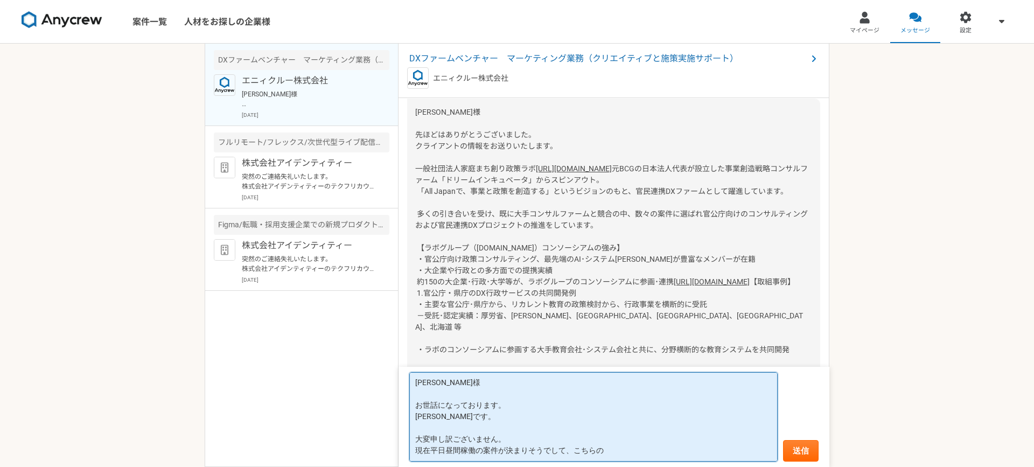
scroll to position [1142, 0]
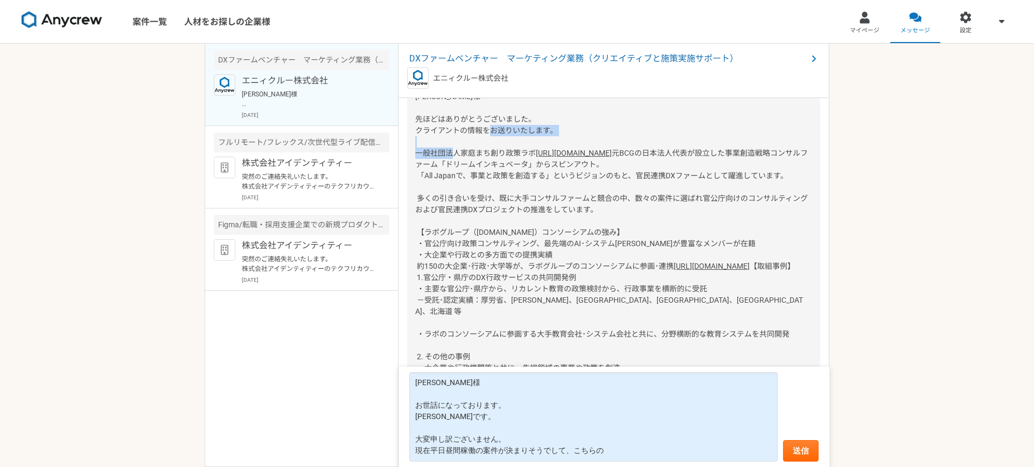
drag, startPoint x: 415, startPoint y: 176, endPoint x: 534, endPoint y: 177, distance: 119.0
click at [534, 157] on span "[PERSON_NAME]様 先ほどはありがとうございました。 クライアントの情報をお送りいたします。 一般社団法人家庭まち創り政策ラボ" at bounding box center [486, 124] width 142 height 65
click at [545, 177] on div "堀内様 先ほどはありがとうございました。 クライアントの情報をお送りいたします。 一般社団法人家庭まち創り政策ラボ https://katei.labo.jp…" at bounding box center [613, 255] width 413 height 344
drag, startPoint x: 539, startPoint y: 177, endPoint x: 507, endPoint y: 177, distance: 32.3
click at [507, 177] on div "堀内様 先ほどはありがとうございました。 クライアントの情報をお送りいたします。 一般社団法人家庭まち創り政策ラボ https://katei.labo.jp…" at bounding box center [613, 255] width 413 height 344
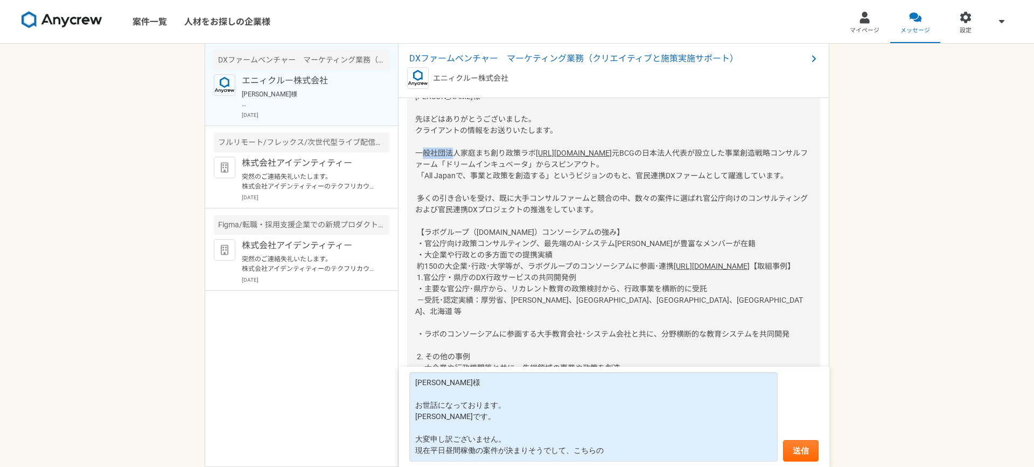
copy span "政策ラボ"
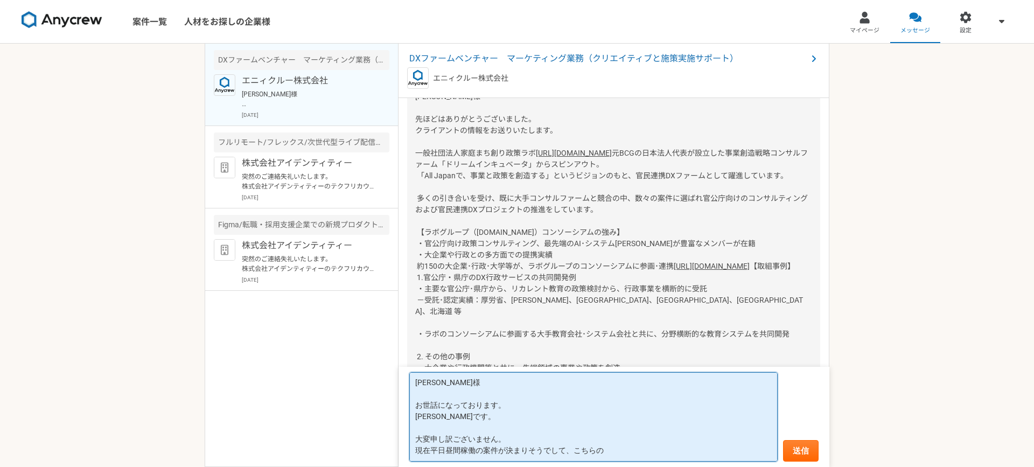
drag, startPoint x: 610, startPoint y: 447, endPoint x: 572, endPoint y: 446, distance: 37.7
click at [572, 446] on textarea "大竹様 お世話になっております。 堀内です。 大変申し訳ございません。 現在平日昼間稼働の案件が決まりそうでして、こちらの" at bounding box center [593, 416] width 368 height 89
paste textarea "政策ラボ"
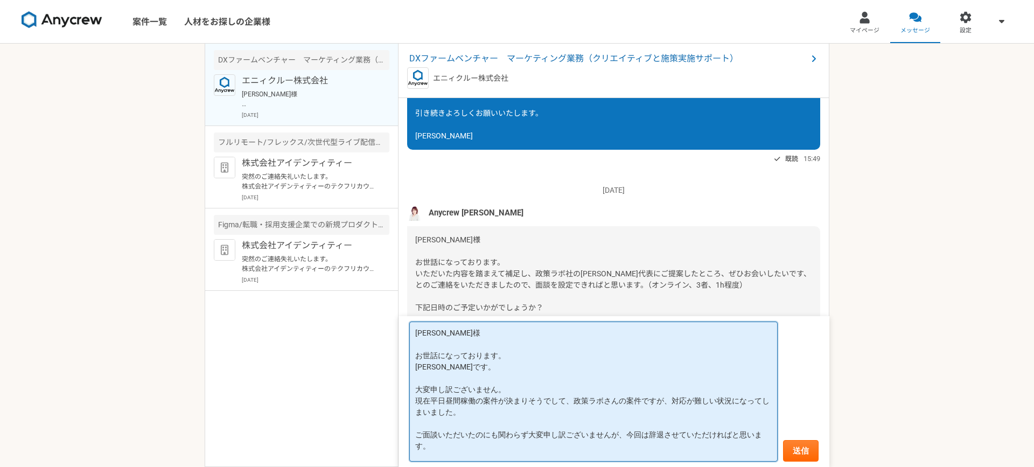
scroll to position [12, 0]
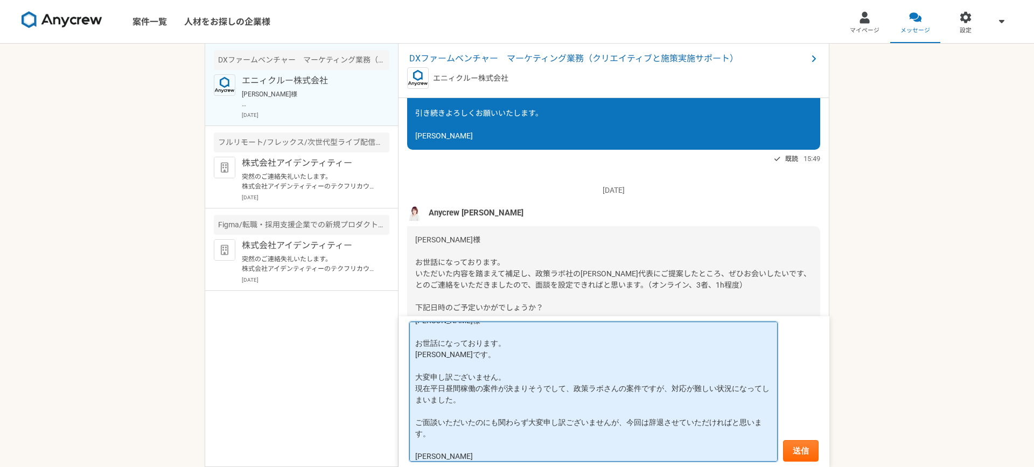
click at [438, 435] on textarea "大竹様 お世話になっております。 堀内です。 大変申し訳ございません。 現在平日昼間稼働の案件が決まりそうでして、政策ラボさんの案件ですが、対応が難しい状況に…" at bounding box center [593, 391] width 368 height 140
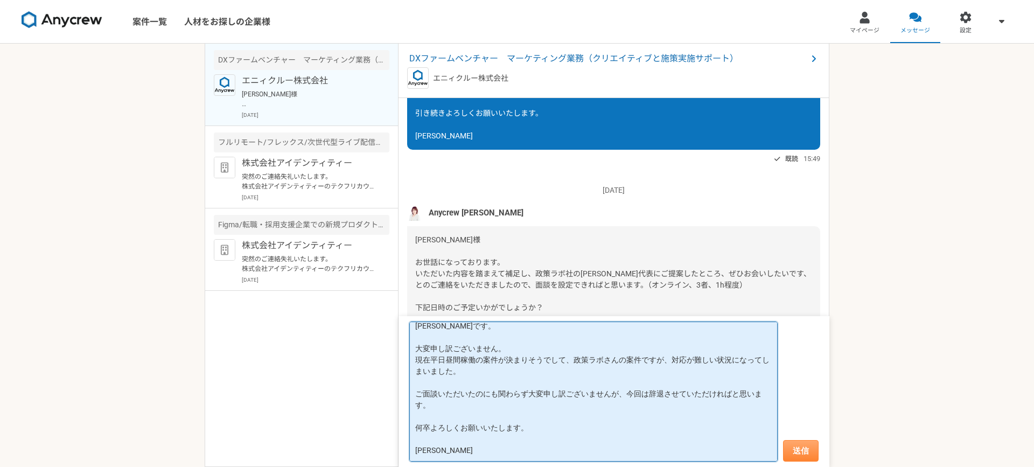
type textarea "大竹様 お世話になっております。 堀内です。 大変申し訳ございません。 現在平日昼間稼働の案件が決まりそうでして、政策ラボさんの案件ですが、対応が難しい状況に…"
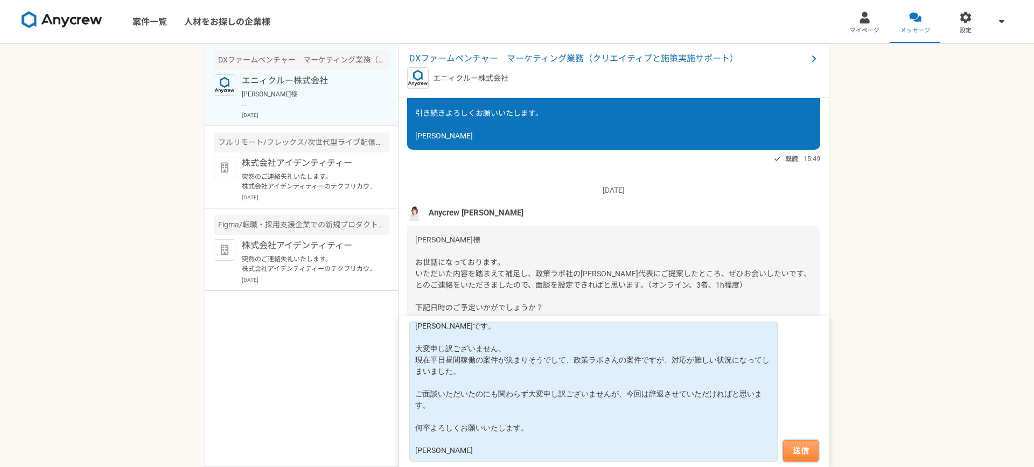
click at [801, 453] on button "送信" at bounding box center [801, 451] width 36 height 22
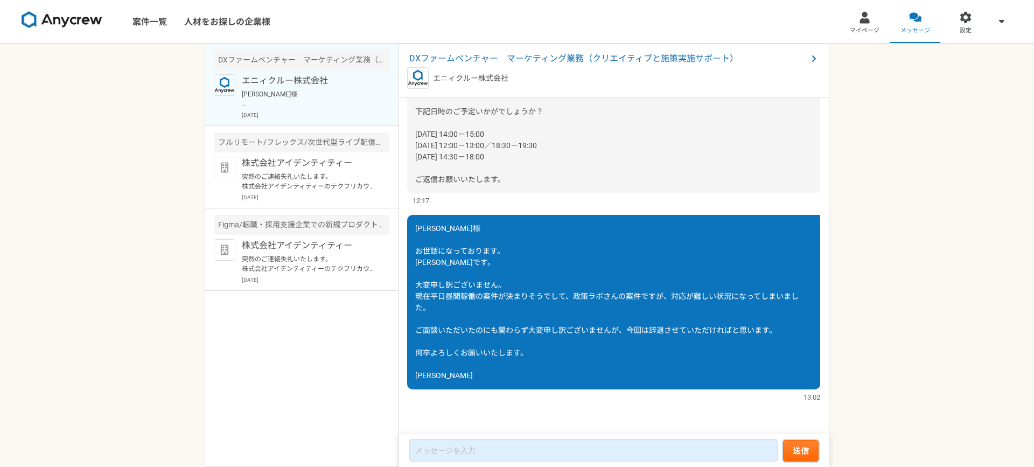
scroll to position [1764, 0]
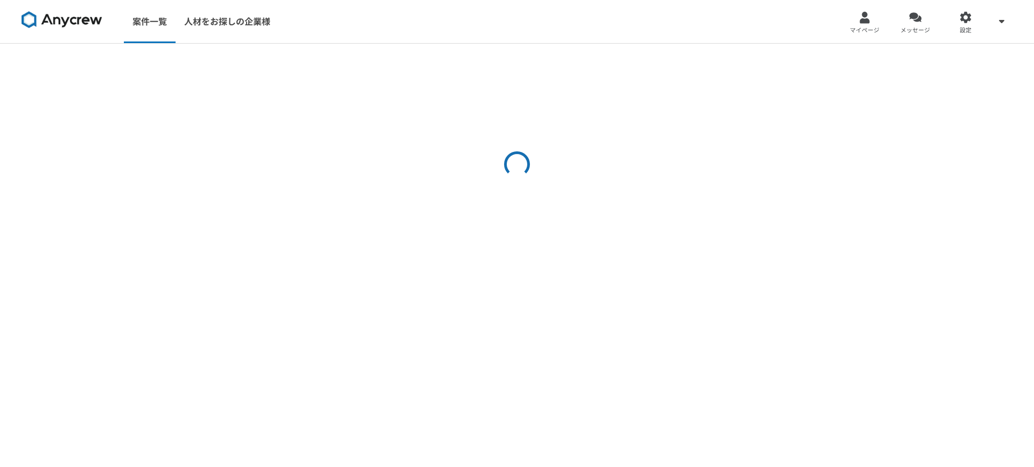
select select "3"
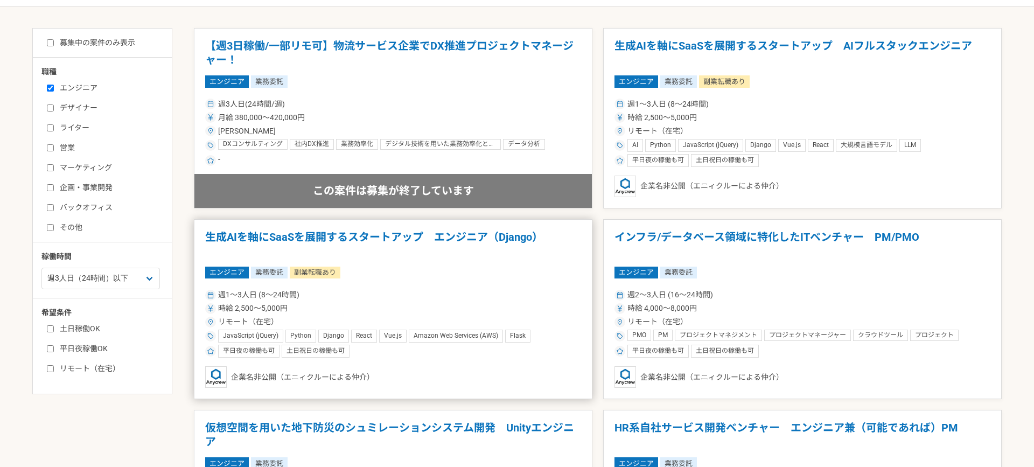
scroll to position [465, 0]
